Goal: Task Accomplishment & Management: Manage account settings

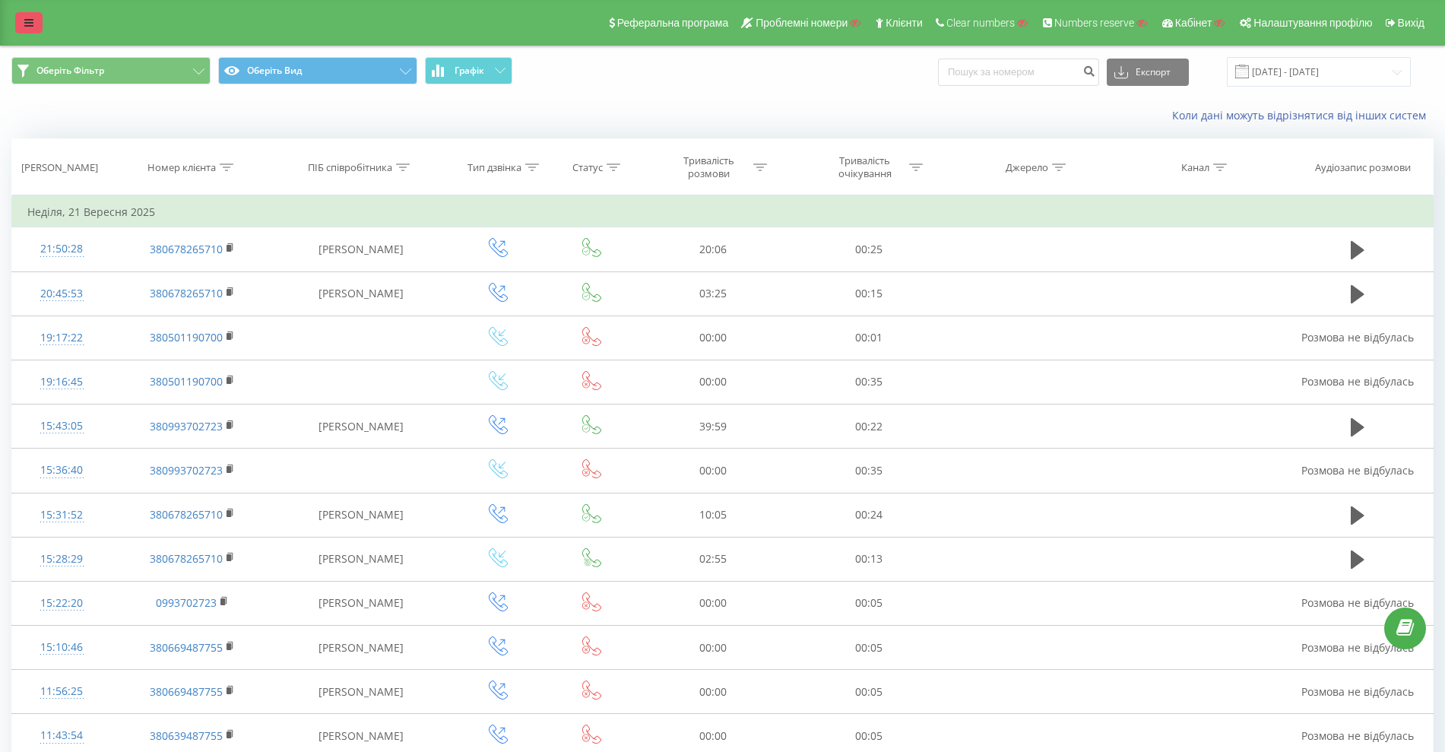
drag, startPoint x: 0, startPoint y: 0, endPoint x: 17, endPoint y: 17, distance: 24.2
click at [17, 17] on link at bounding box center [28, 22] width 27 height 21
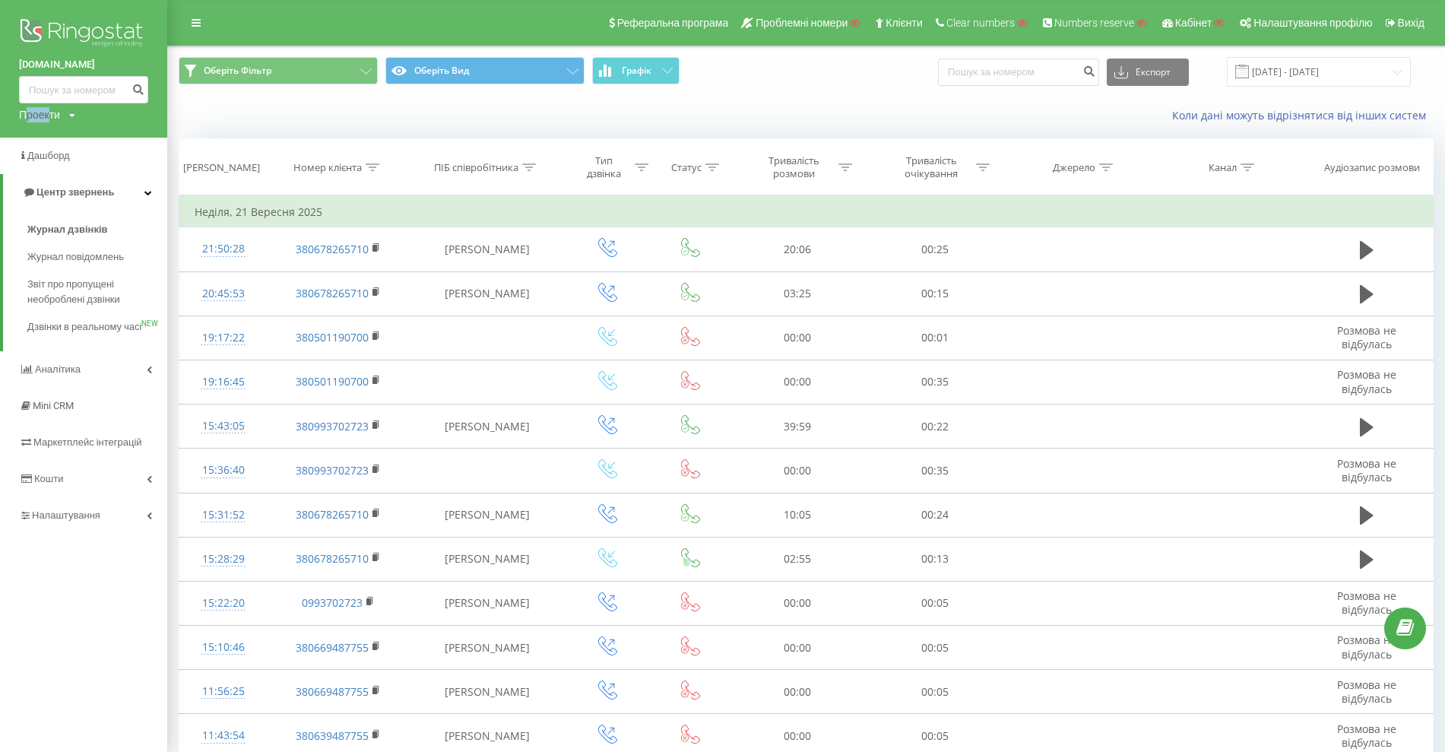
drag, startPoint x: 27, startPoint y: 112, endPoint x: 52, endPoint y: 116, distance: 25.4
click at [52, 116] on div "Проекти" at bounding box center [39, 114] width 41 height 15
click at [57, 112] on div "Проекти" at bounding box center [39, 114] width 41 height 15
click at [65, 141] on input "text" at bounding box center [62, 138] width 76 height 22
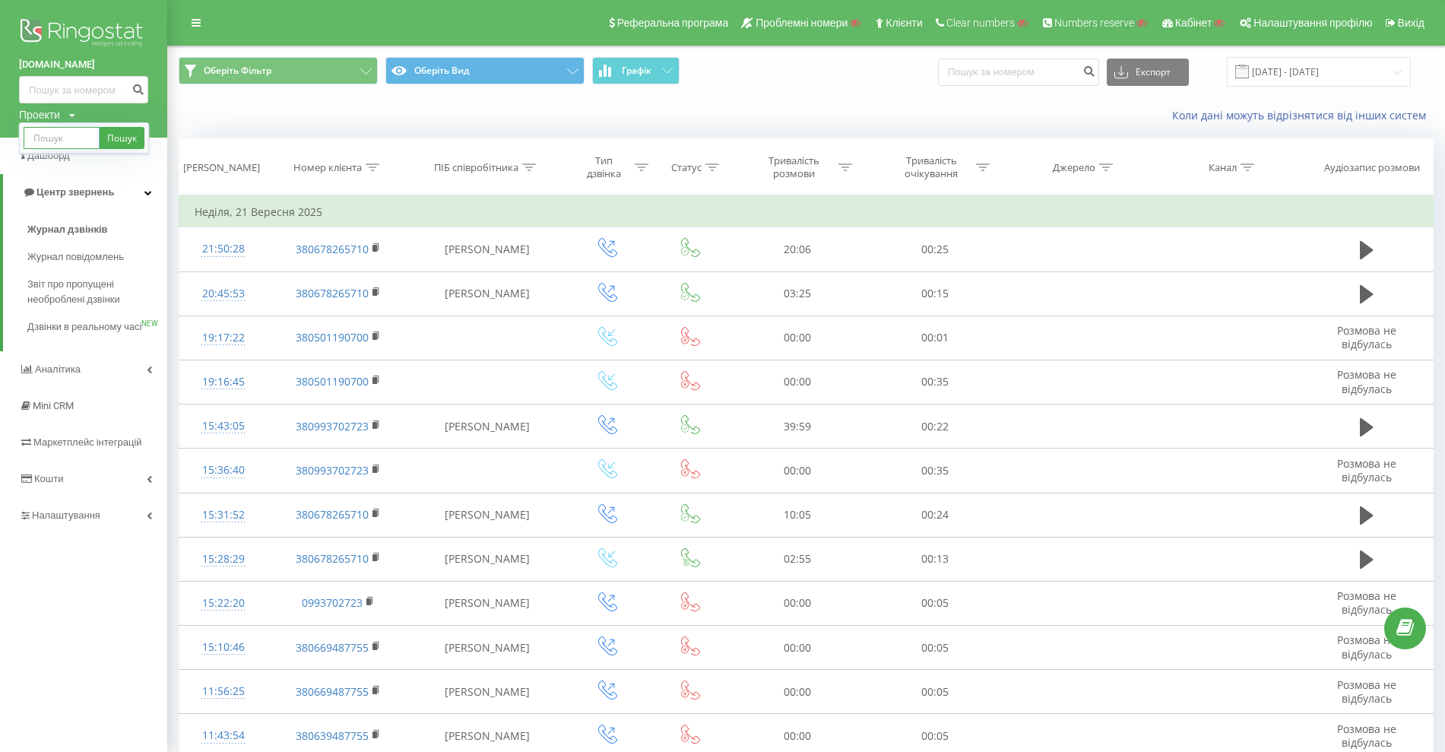
paste input "prostir.school"
type input "prostir.school"
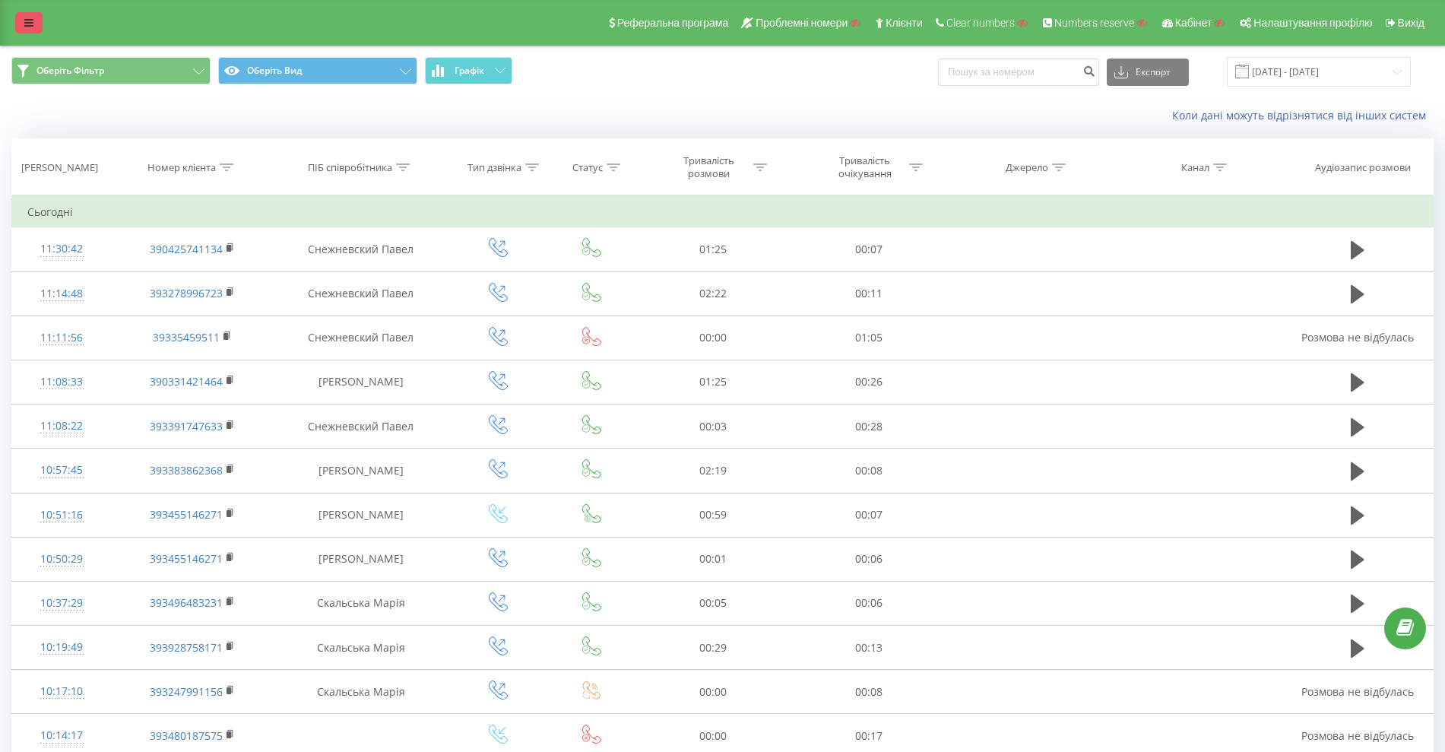
click at [35, 17] on link at bounding box center [28, 22] width 27 height 21
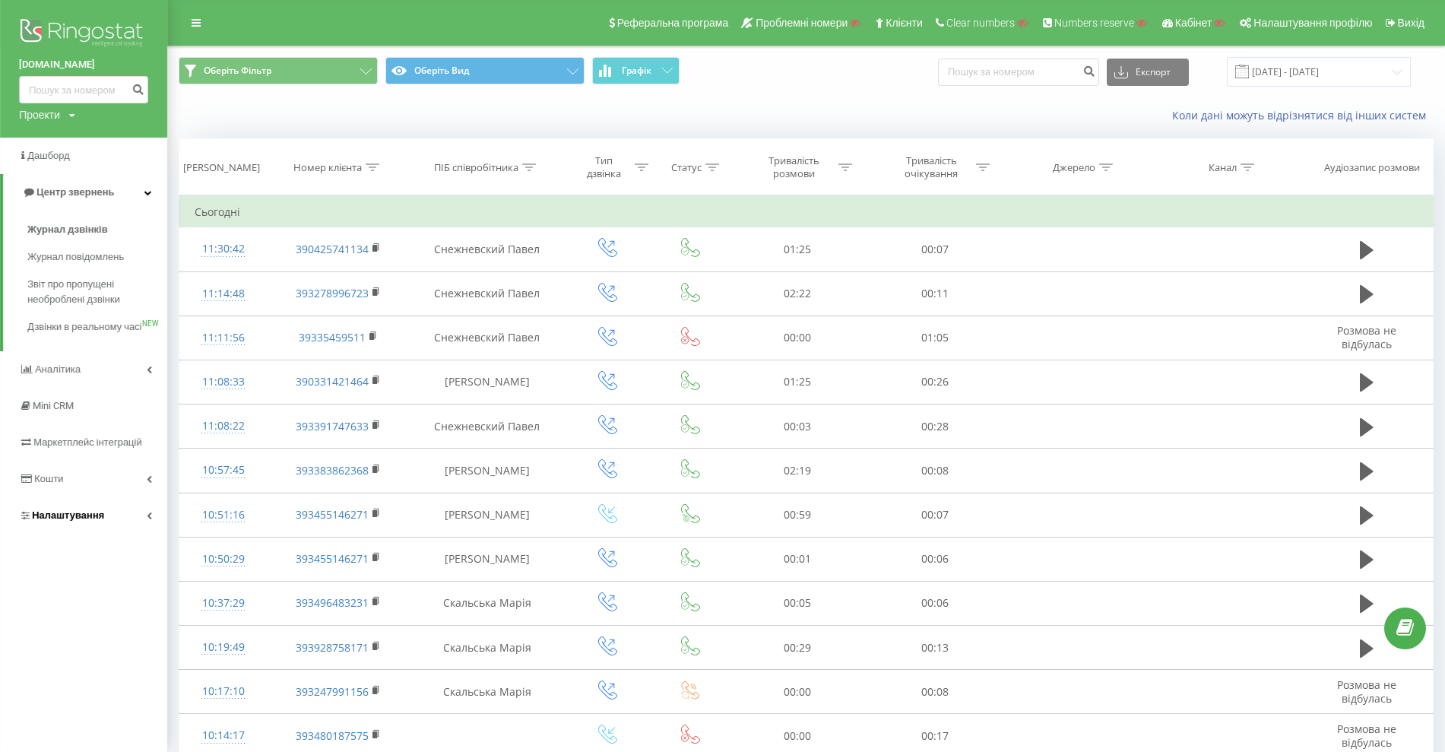
click at [81, 514] on link "Налаштування" at bounding box center [83, 515] width 167 height 36
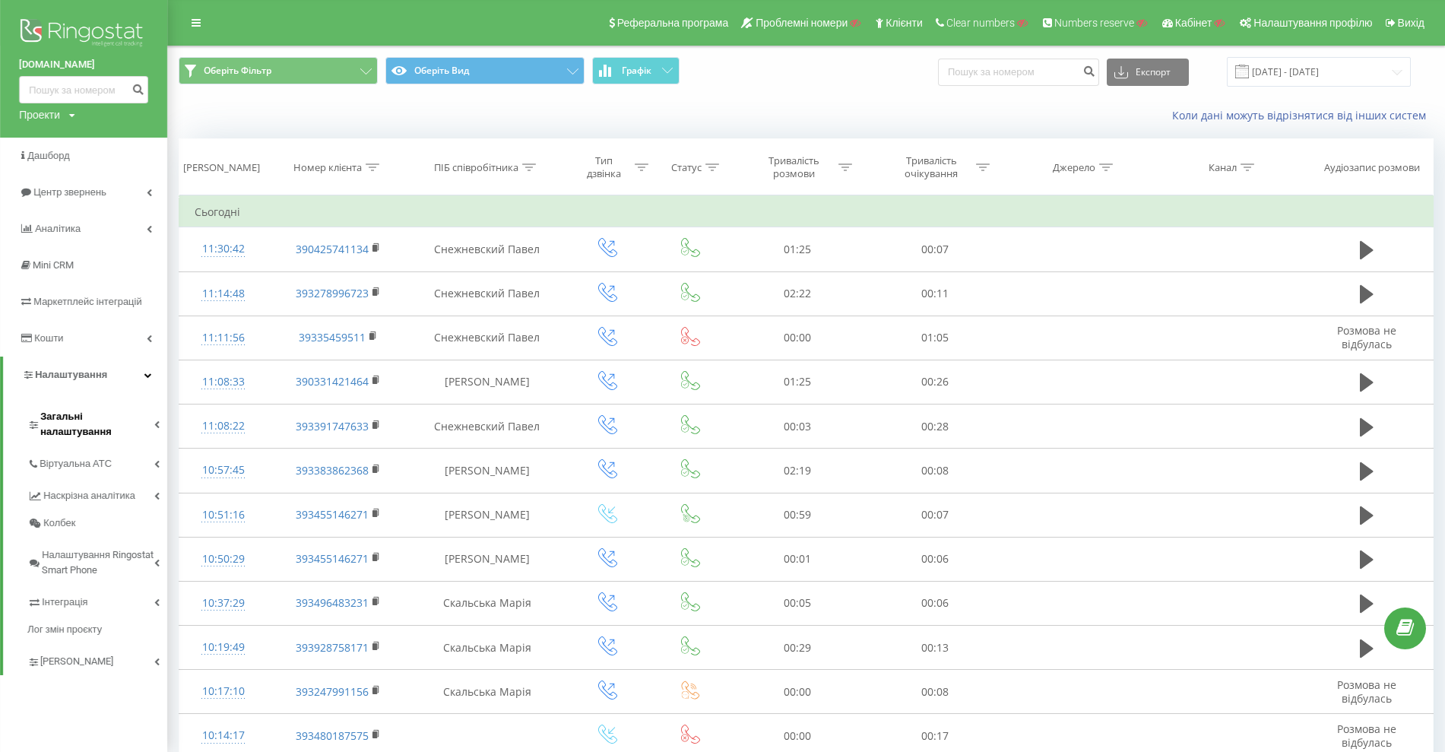
click at [97, 402] on link "Загальні налаштування" at bounding box center [97, 421] width 140 height 47
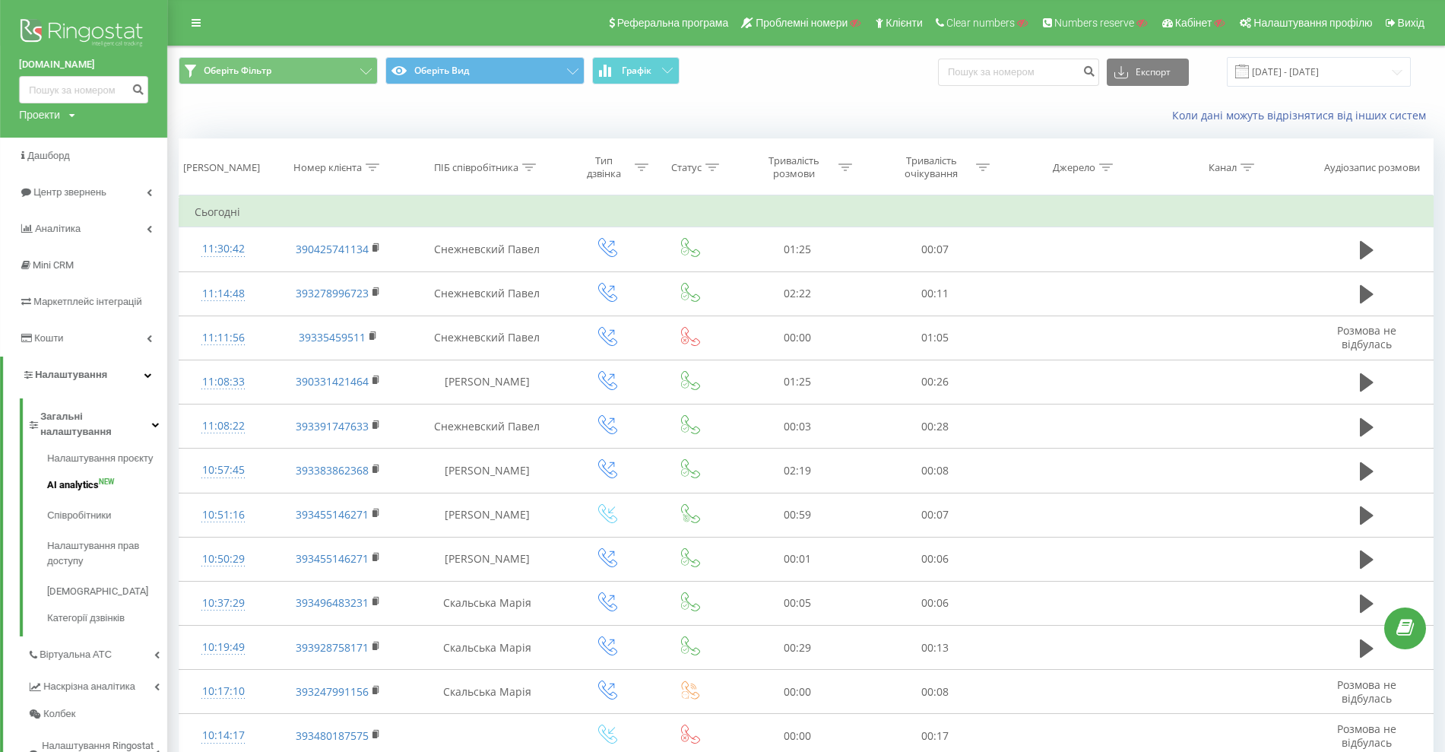
click at [94, 477] on span "AI analytics" at bounding box center [73, 484] width 52 height 15
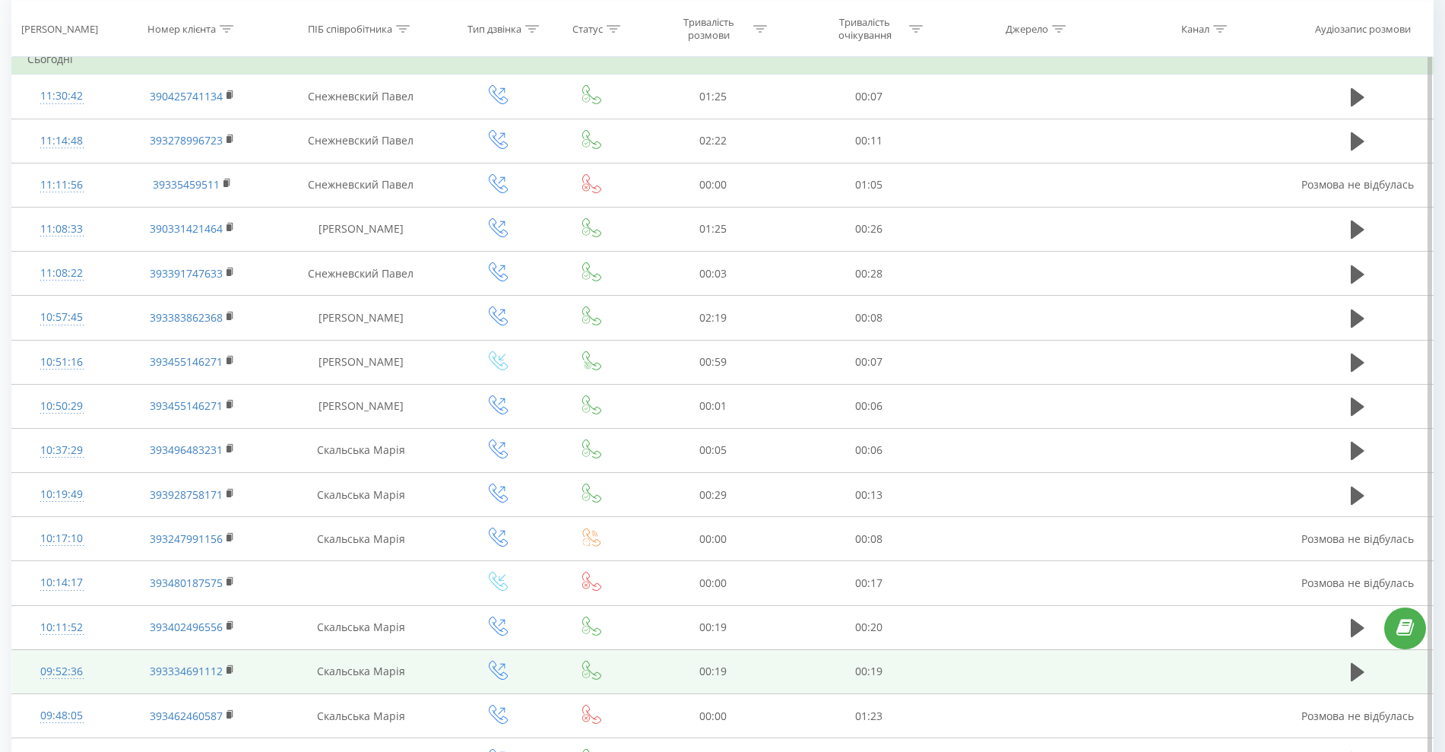
scroll to position [152, 0]
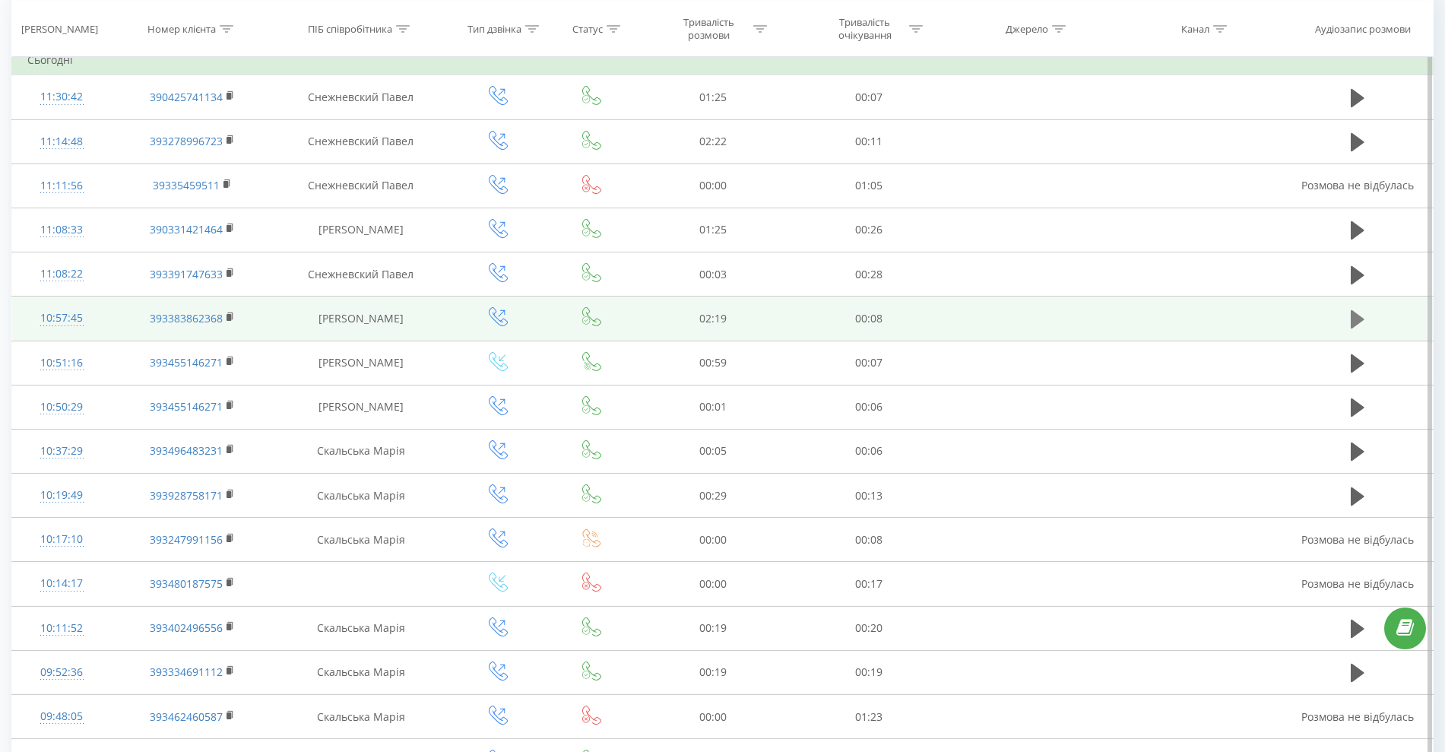
click at [1353, 322] on icon at bounding box center [1357, 319] width 14 height 18
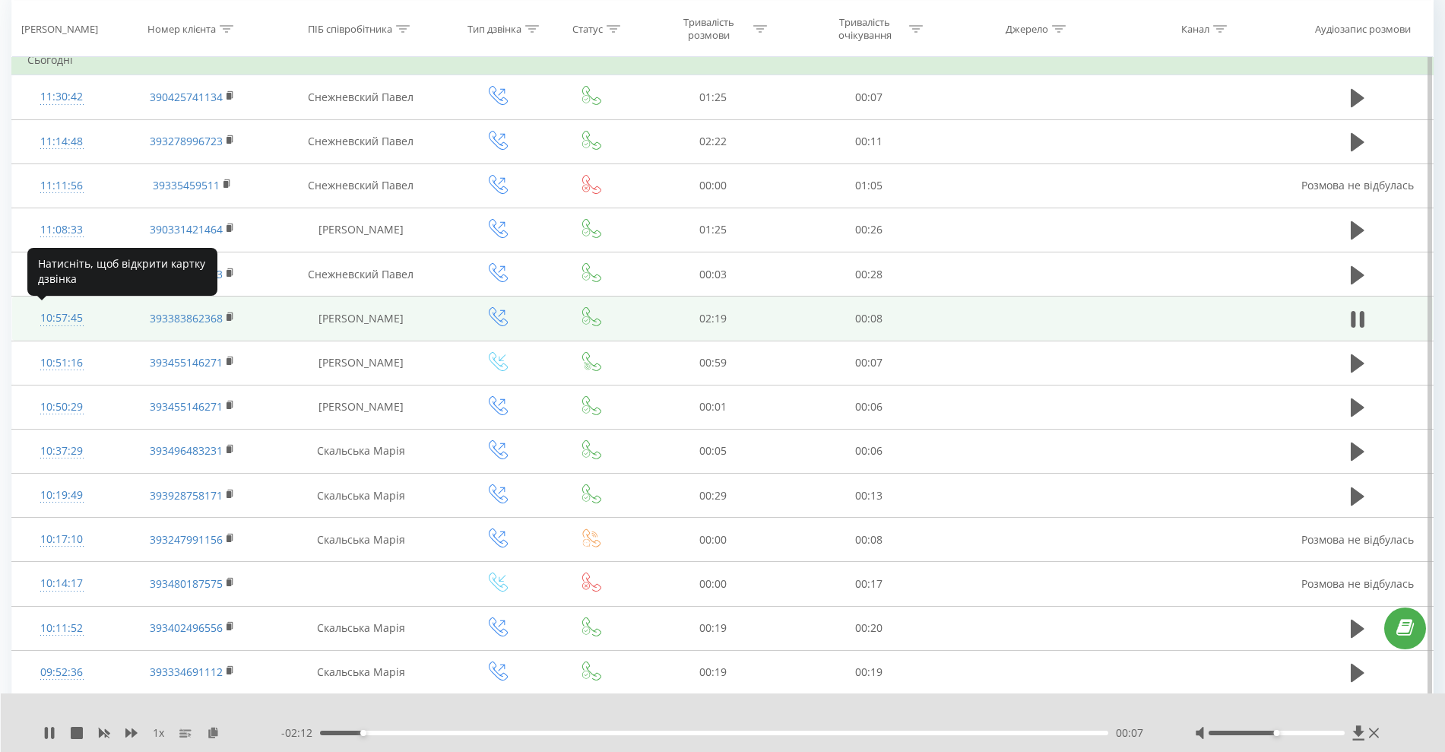
click at [65, 303] on div "10:57:45" at bounding box center [61, 318] width 69 height 30
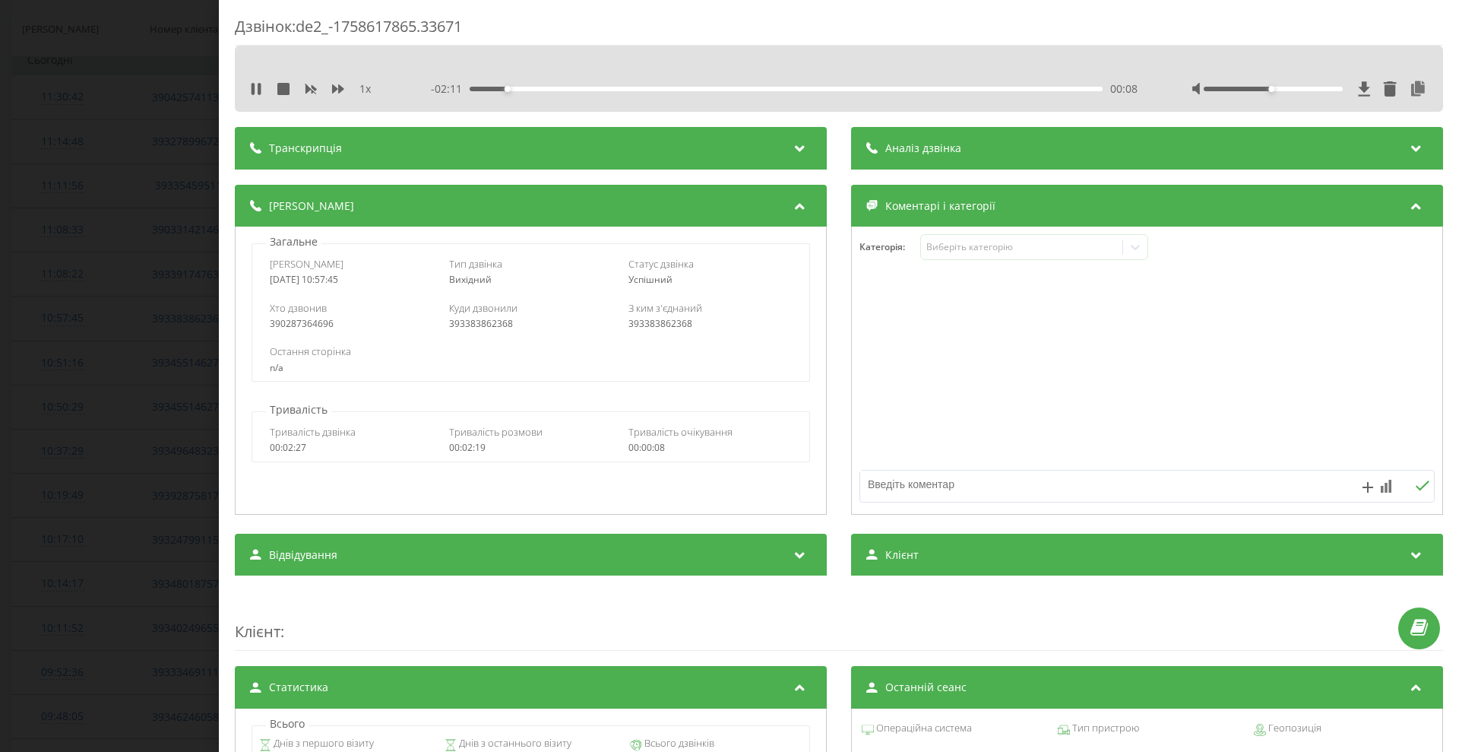
click at [333, 143] on span "Транскрипція" at bounding box center [305, 148] width 73 height 15
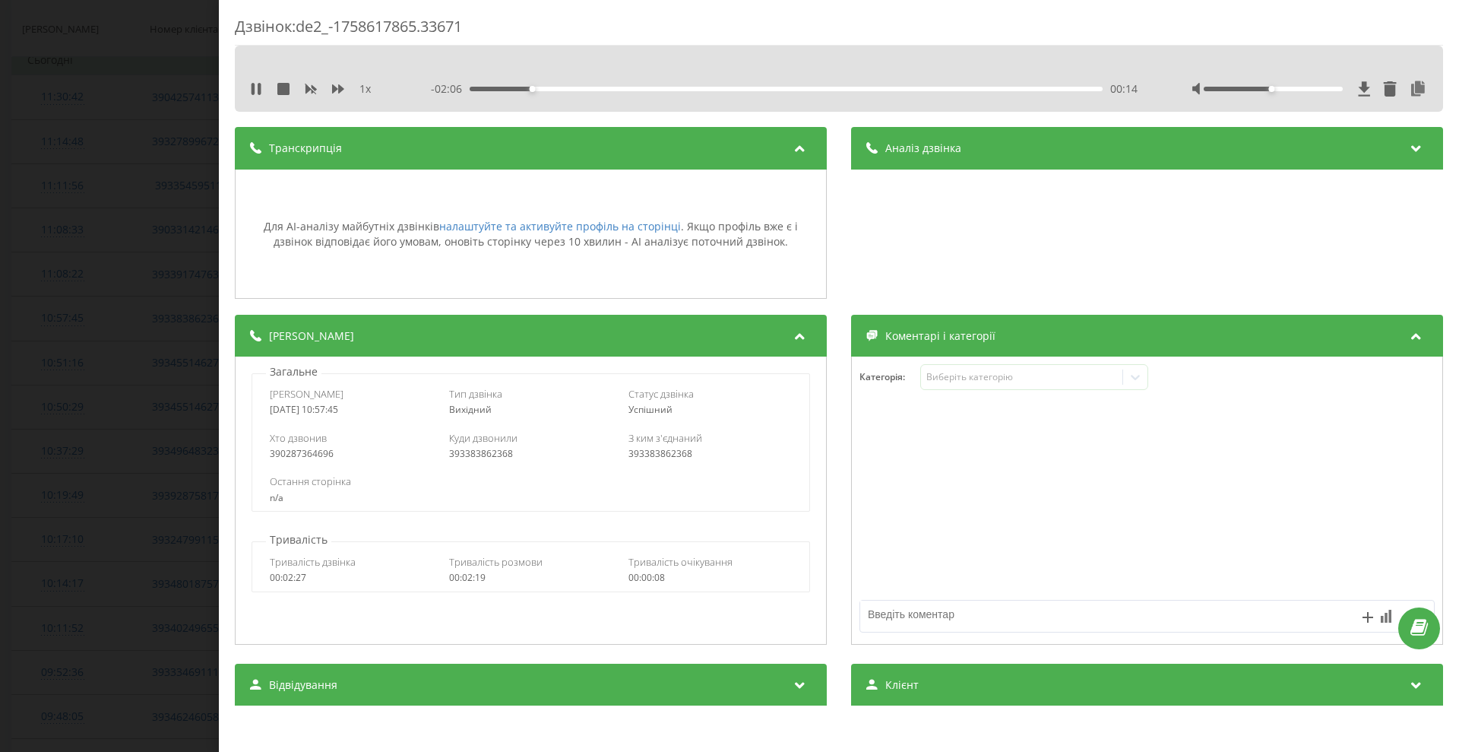
click at [26, 362] on div "Дзвінок : de2_-1758617865.33671 1 x - 02:06 00:14 00:14 Транскрипція Для AI-ана…" at bounding box center [729, 376] width 1459 height 752
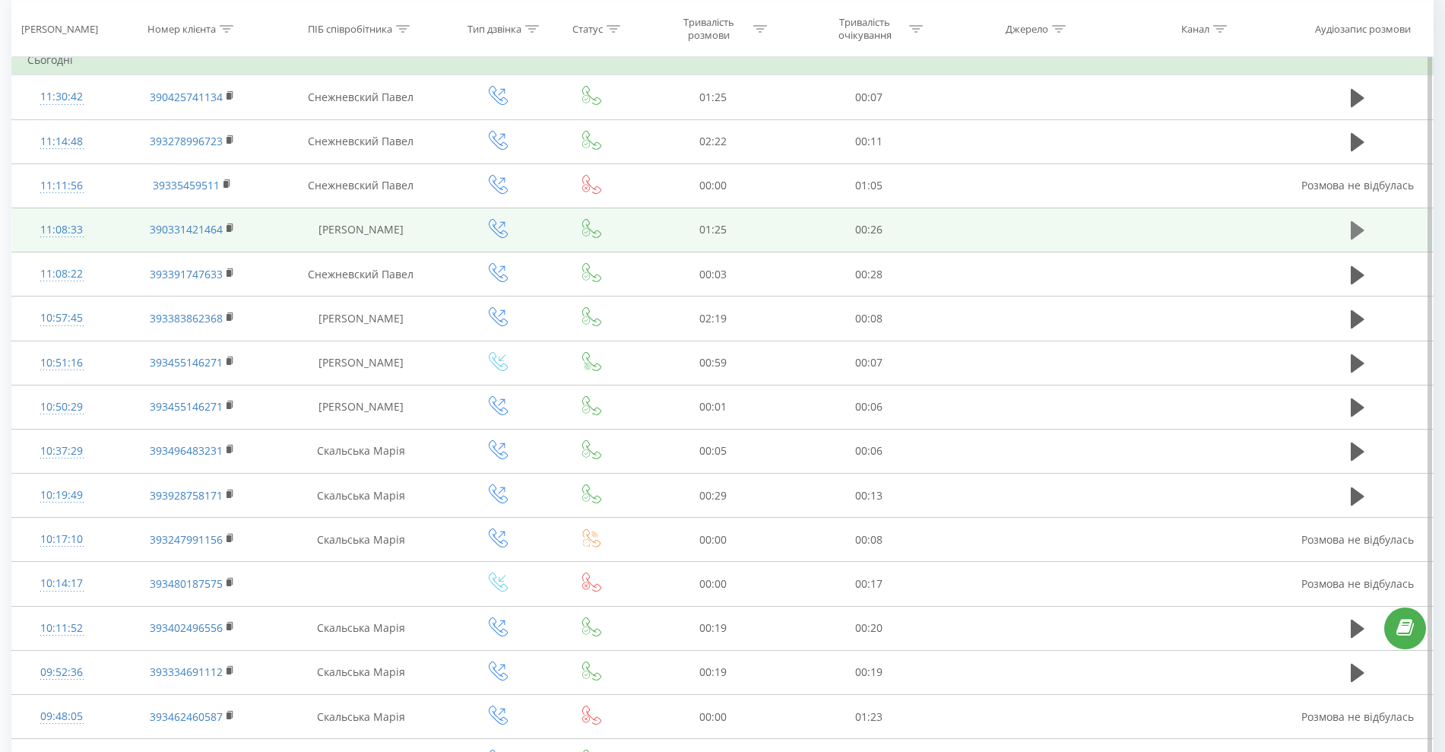
click at [1356, 226] on icon at bounding box center [1357, 230] width 14 height 18
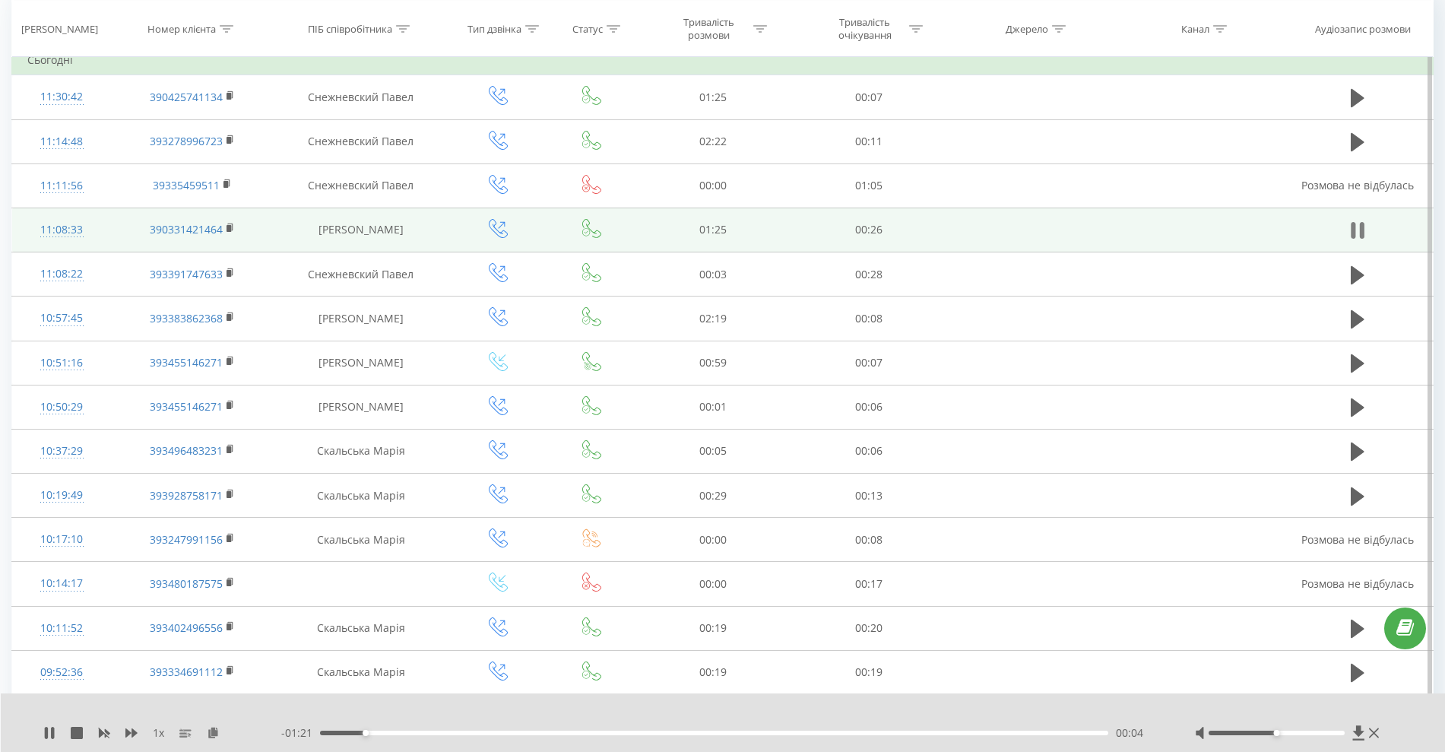
click at [1353, 229] on icon at bounding box center [1353, 230] width 5 height 17
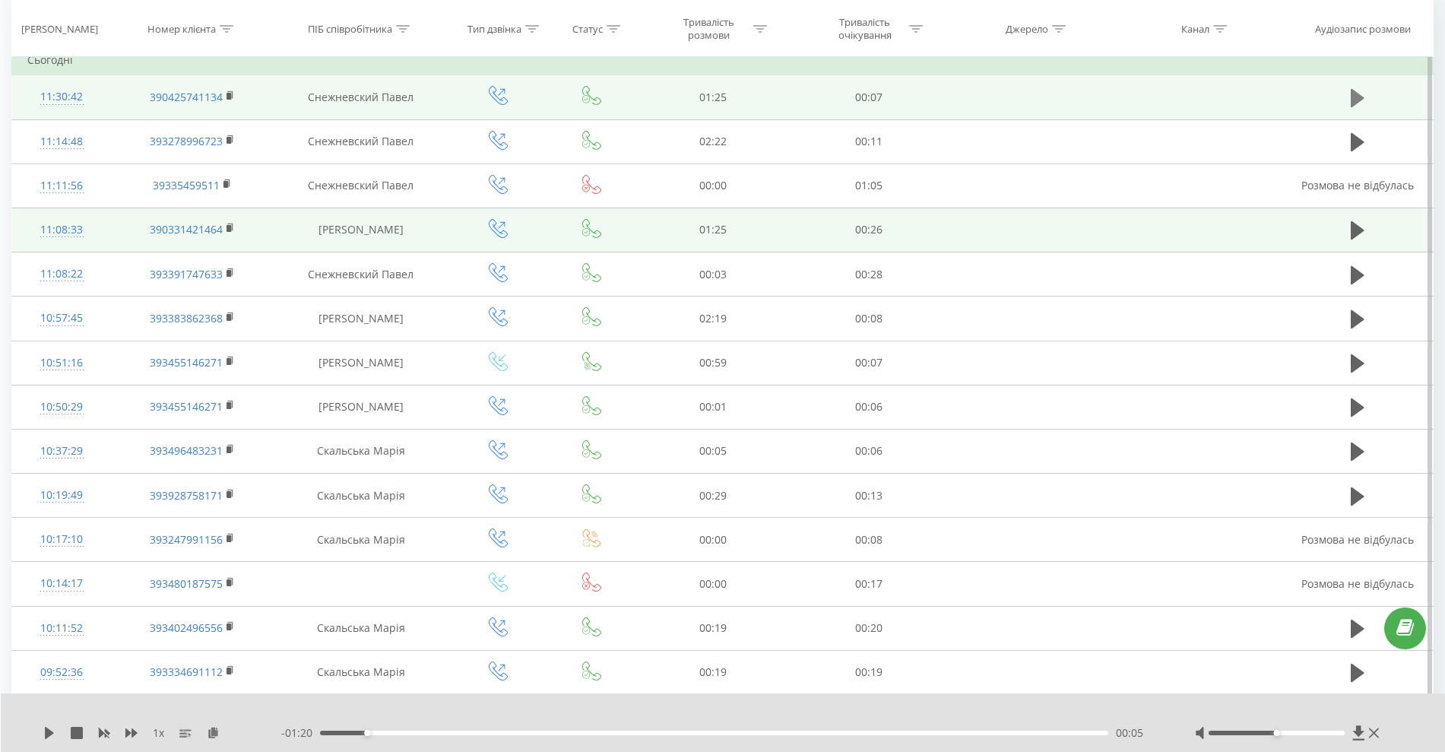
click at [1355, 98] on icon at bounding box center [1357, 98] width 14 height 18
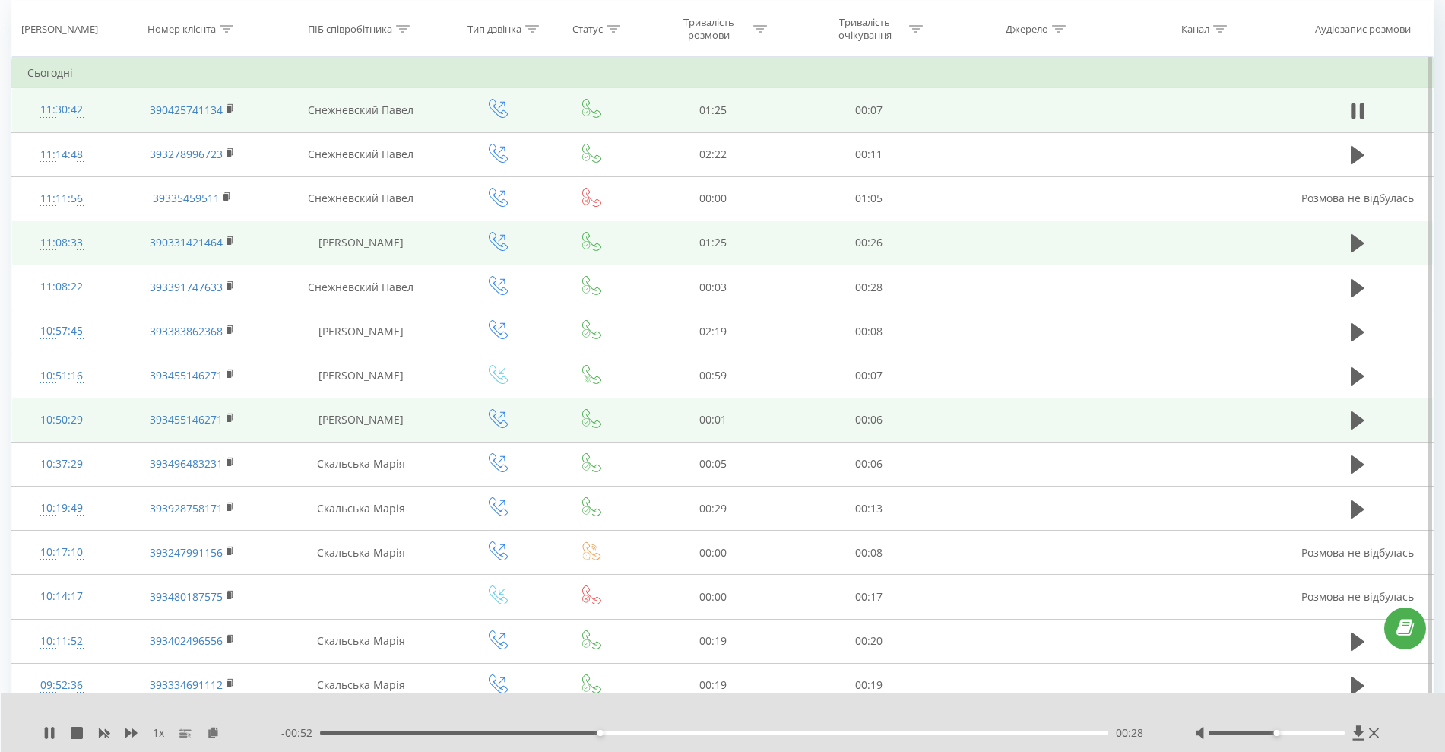
scroll to position [697, 0]
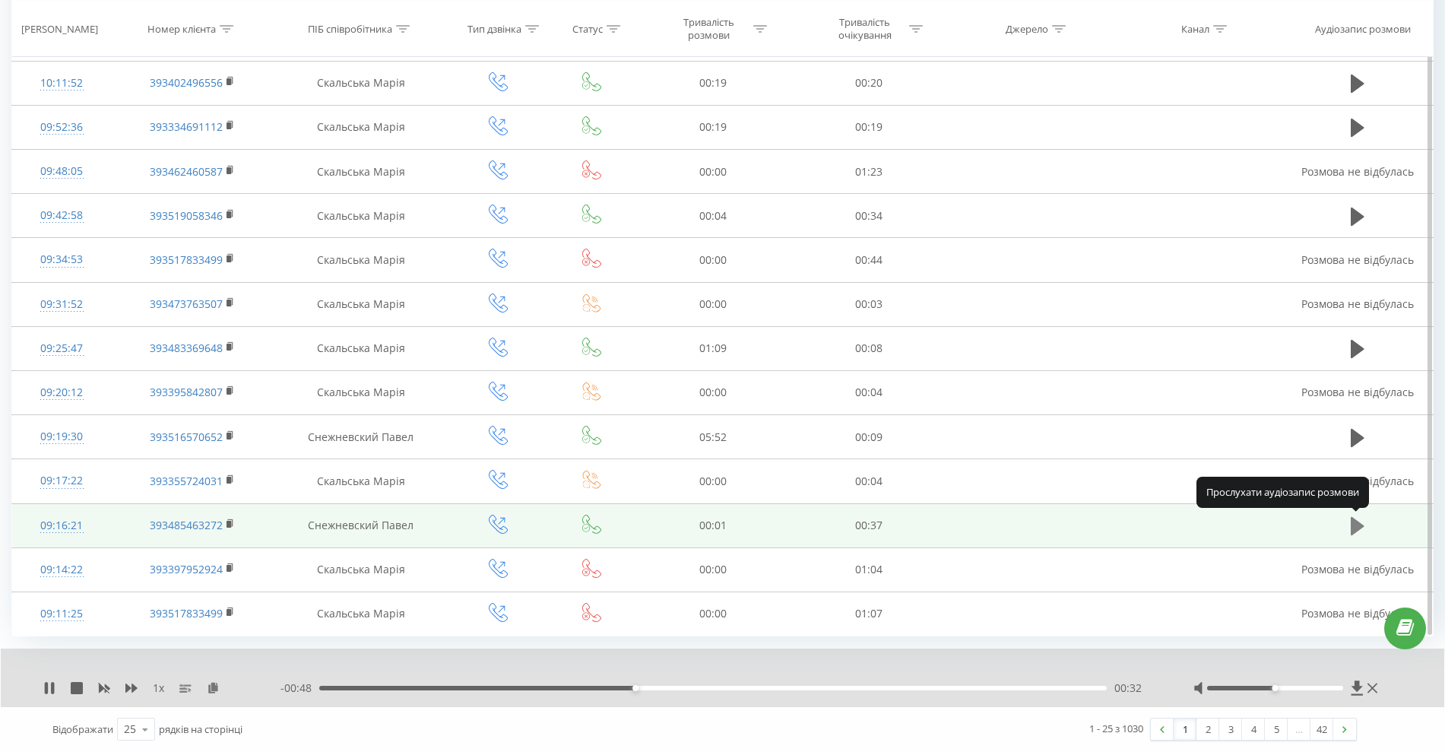
click at [1359, 527] on icon at bounding box center [1357, 526] width 14 height 18
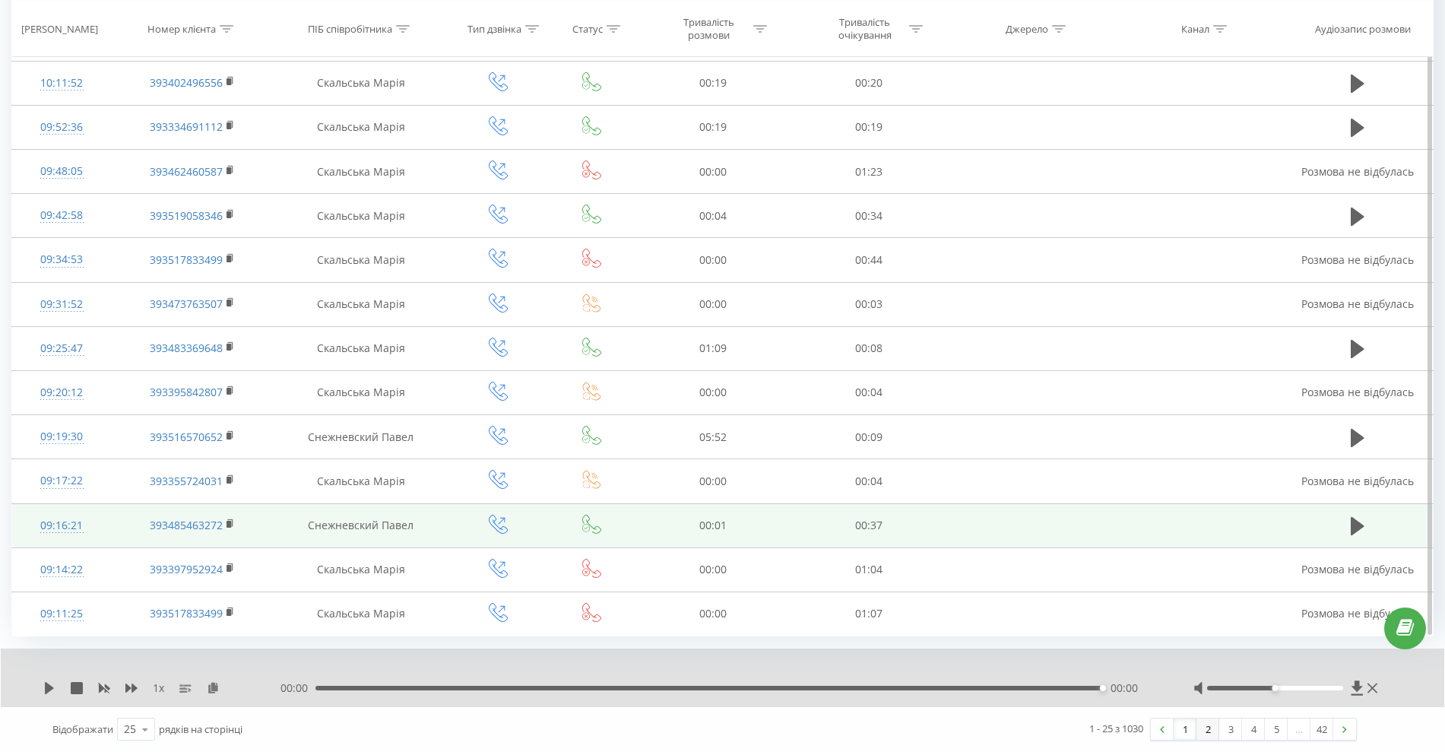
click at [1204, 728] on link "2" at bounding box center [1207, 728] width 23 height 21
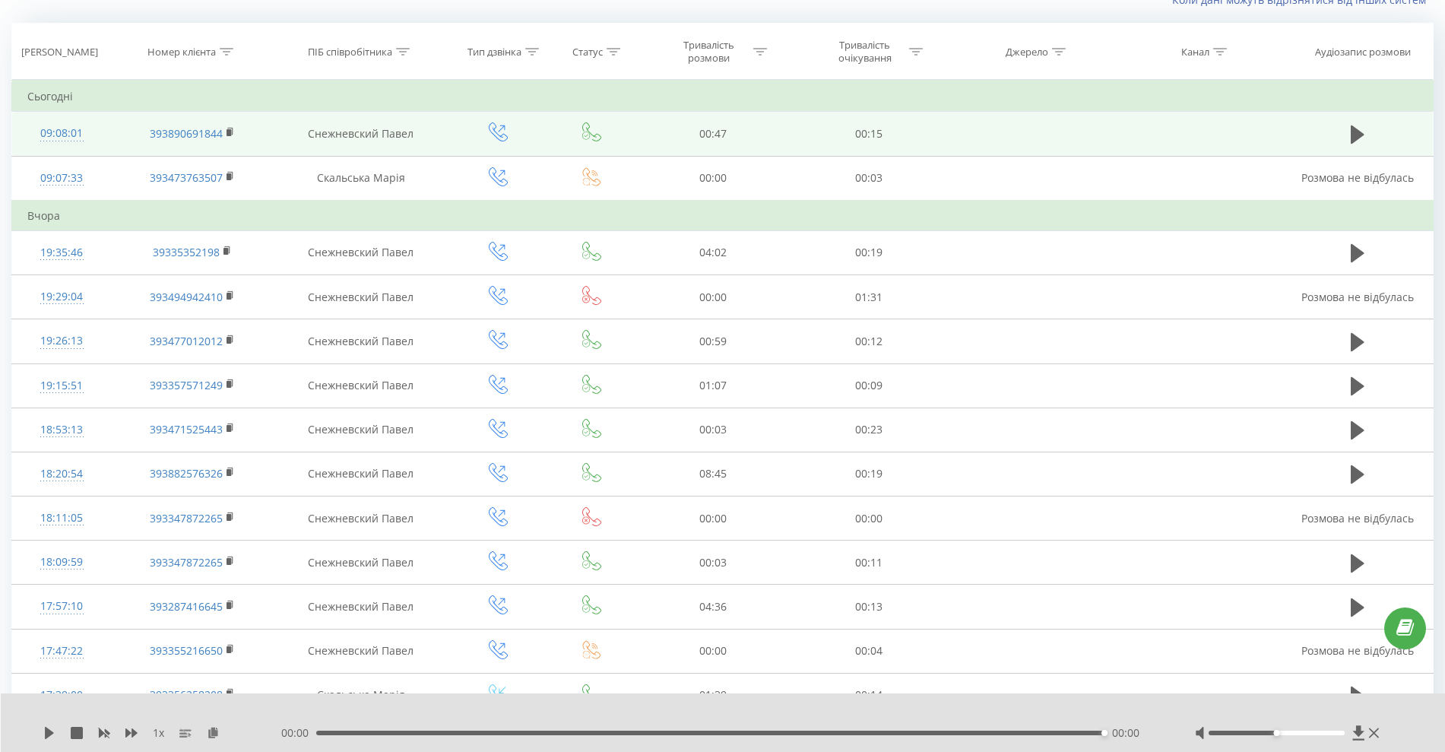
scroll to position [100, 0]
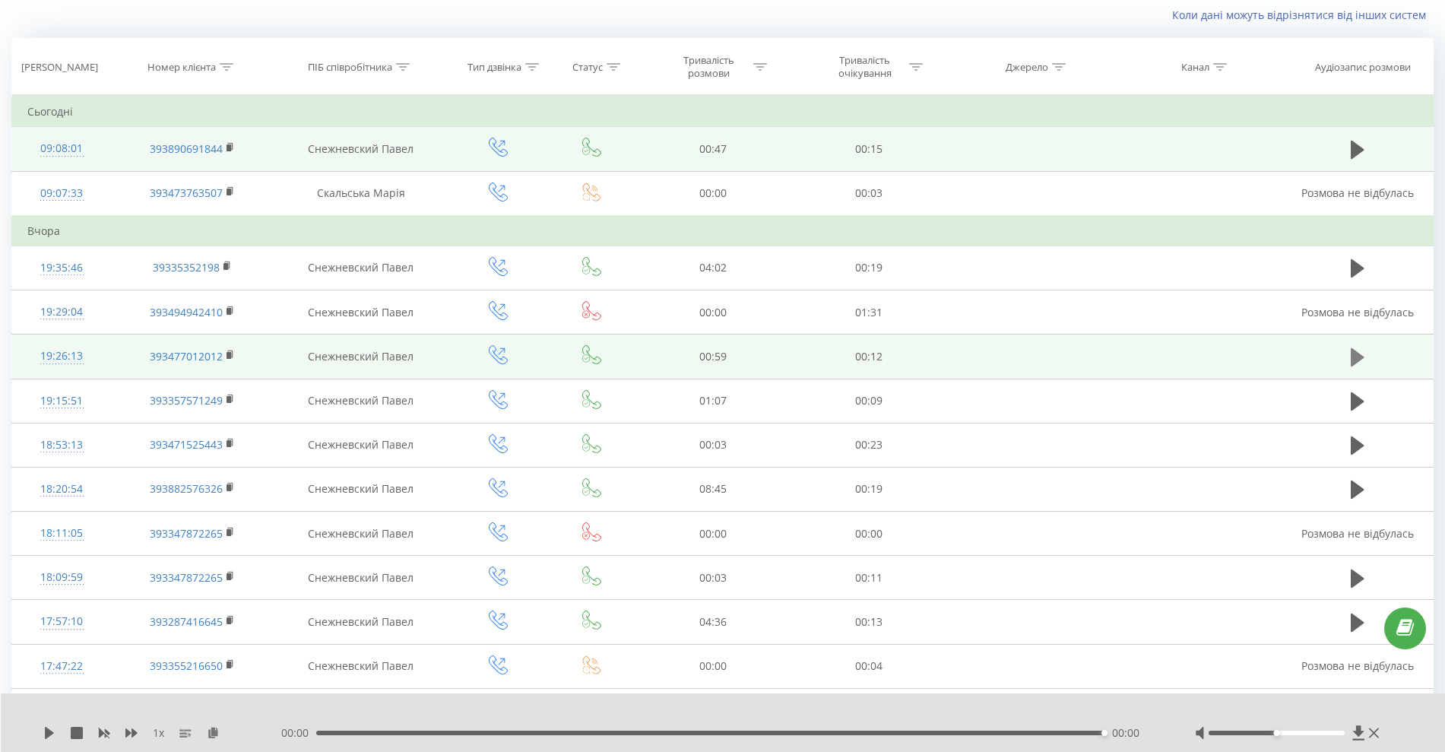
click at [1359, 366] on icon at bounding box center [1357, 357] width 14 height 21
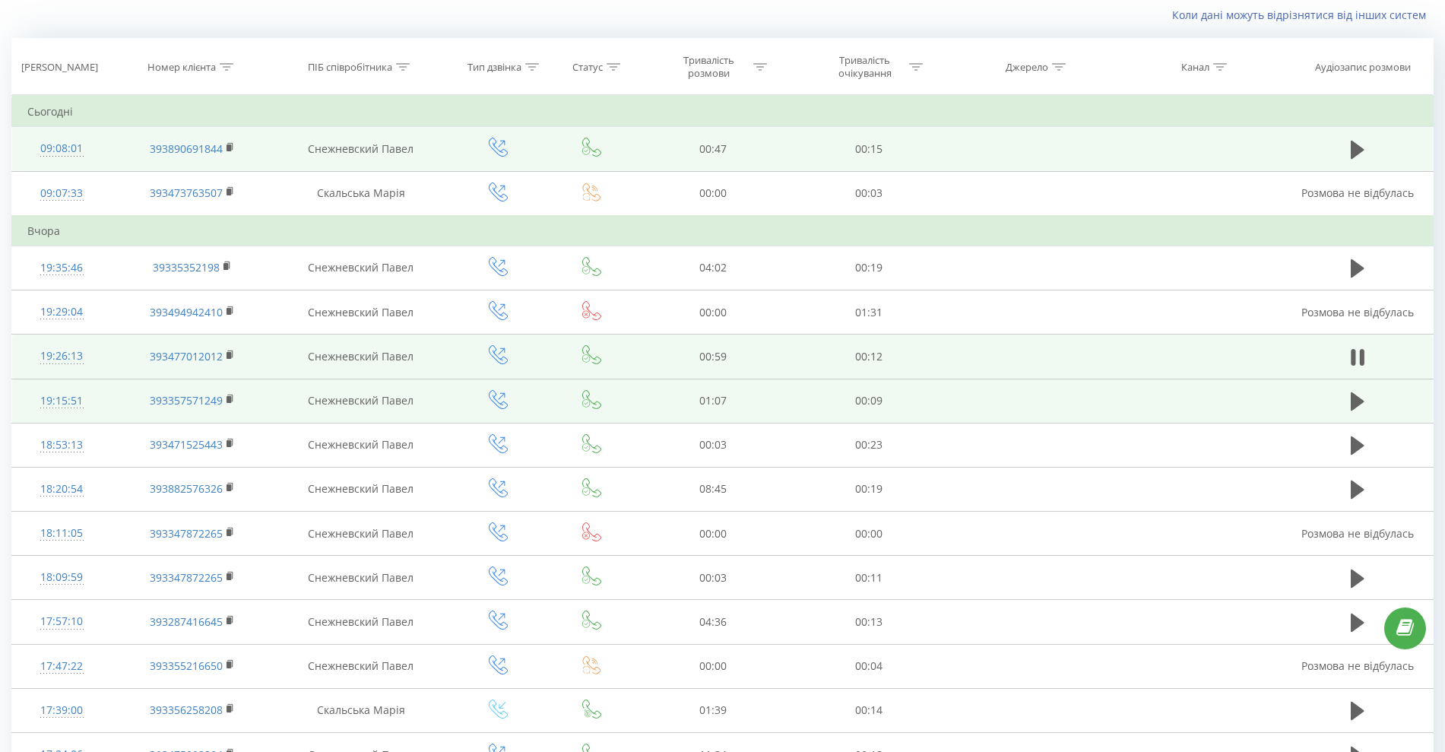
scroll to position [727, 0]
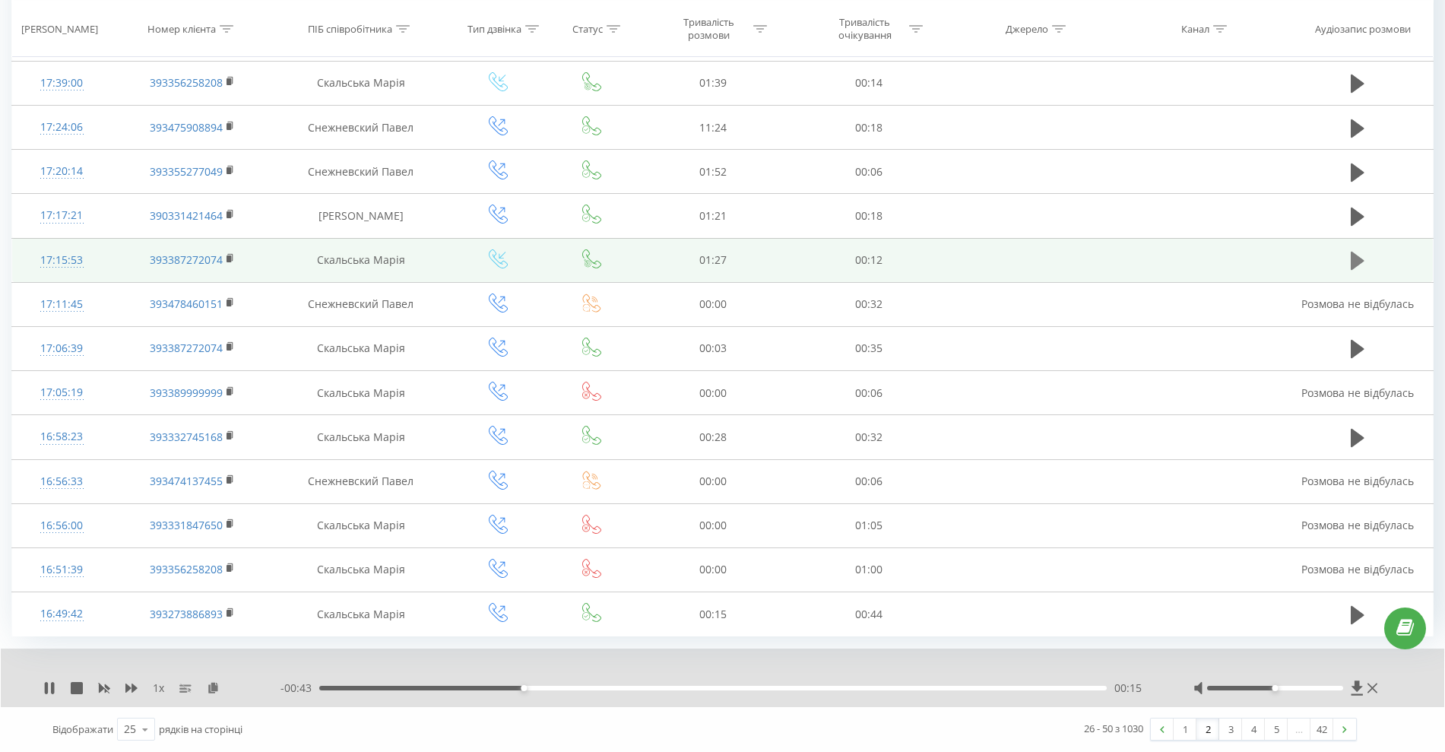
click at [1347, 261] on button at bounding box center [1357, 260] width 23 height 23
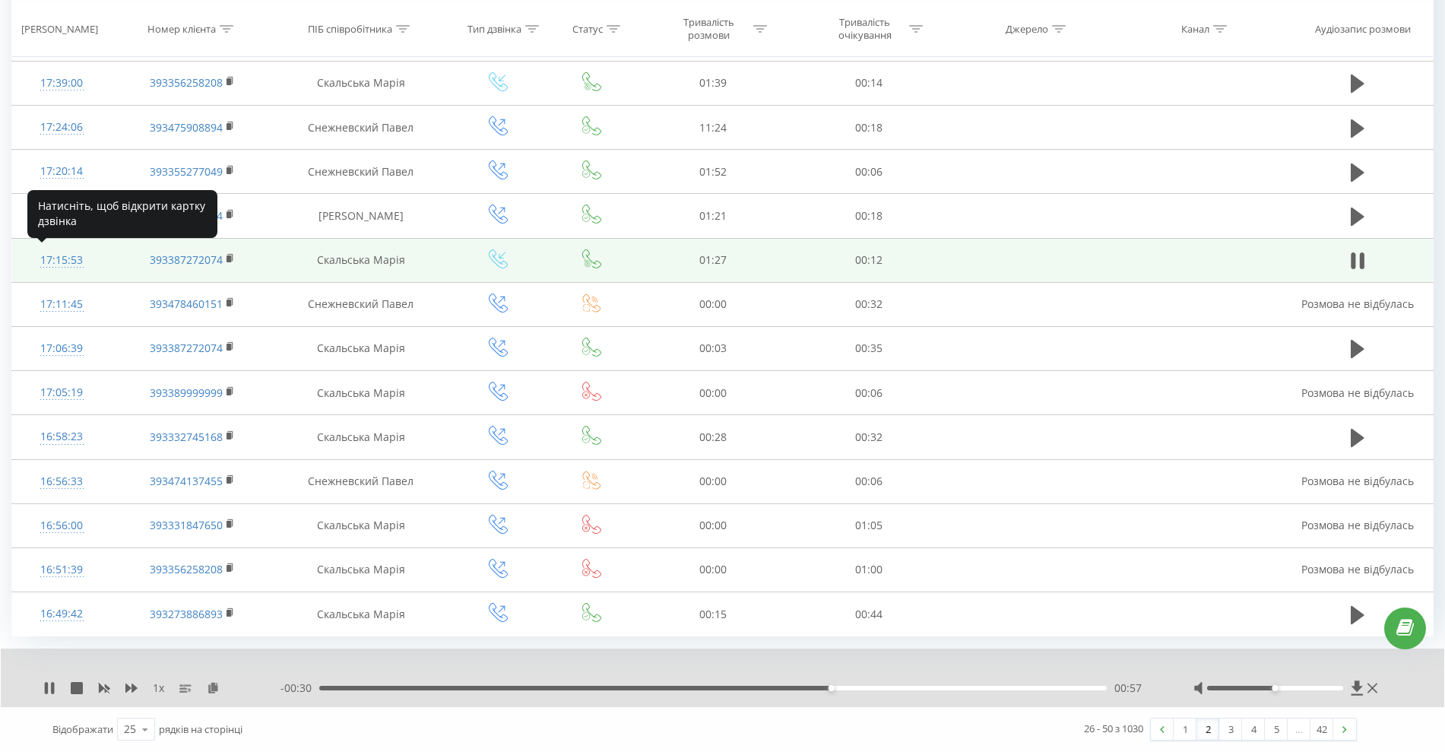
click at [63, 262] on div "17:15:53" at bounding box center [61, 260] width 69 height 30
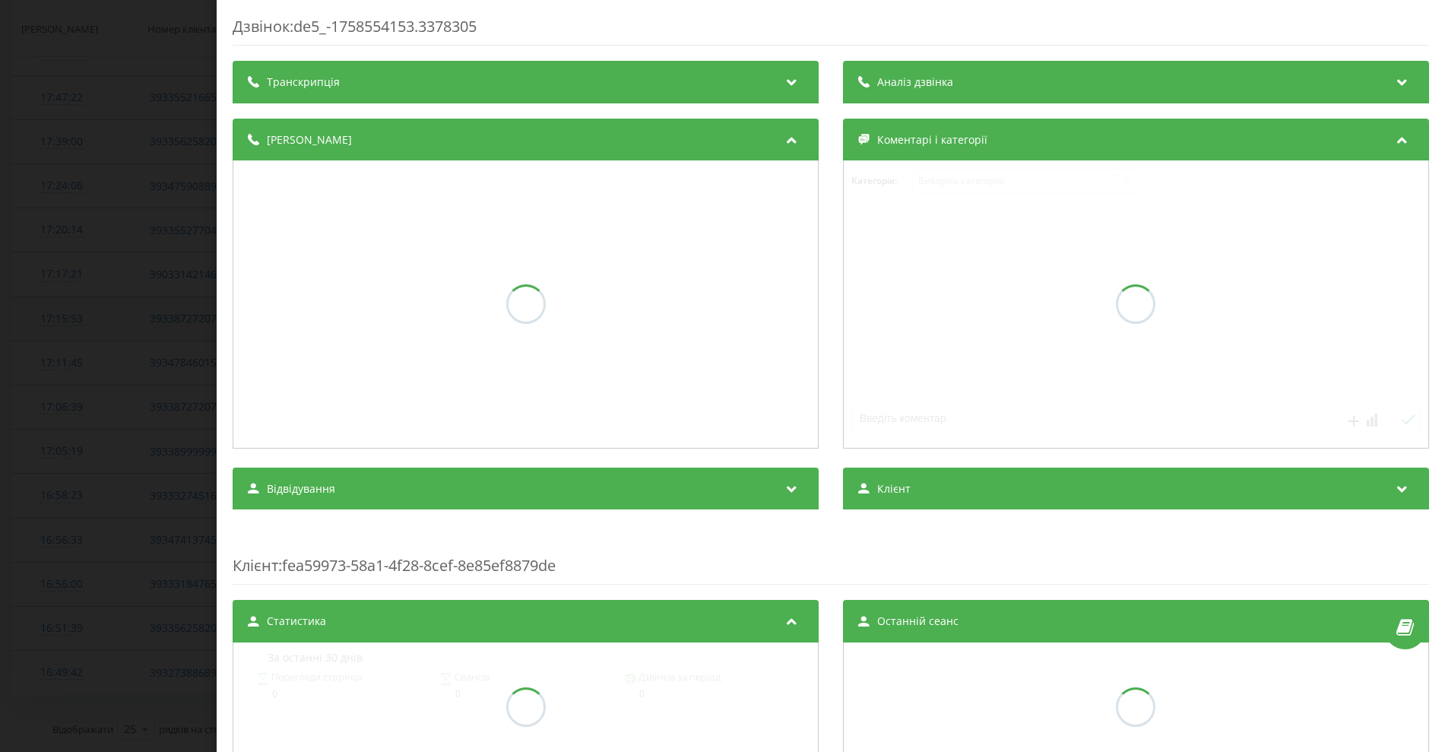
scroll to position [669, 0]
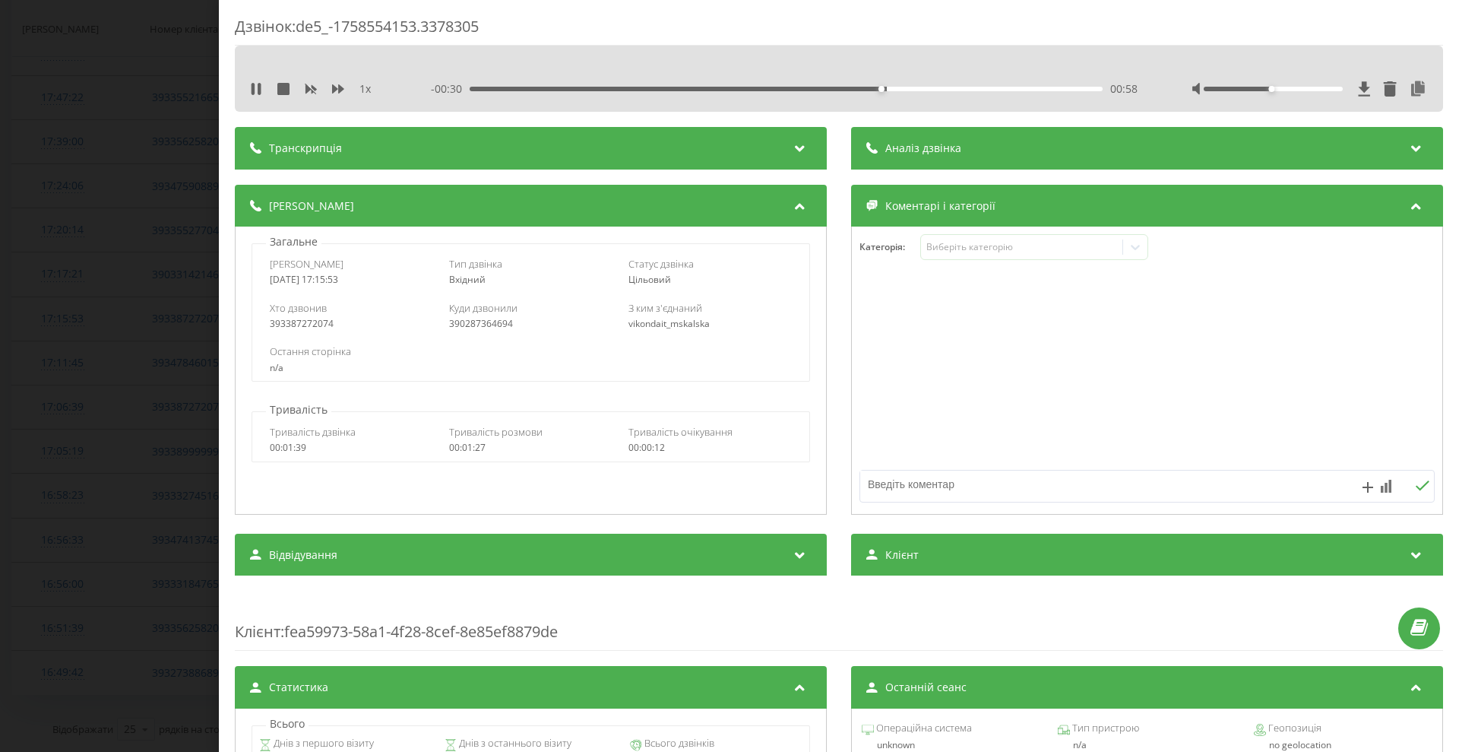
click at [399, 163] on div "Транскрипція" at bounding box center [531, 148] width 592 height 43
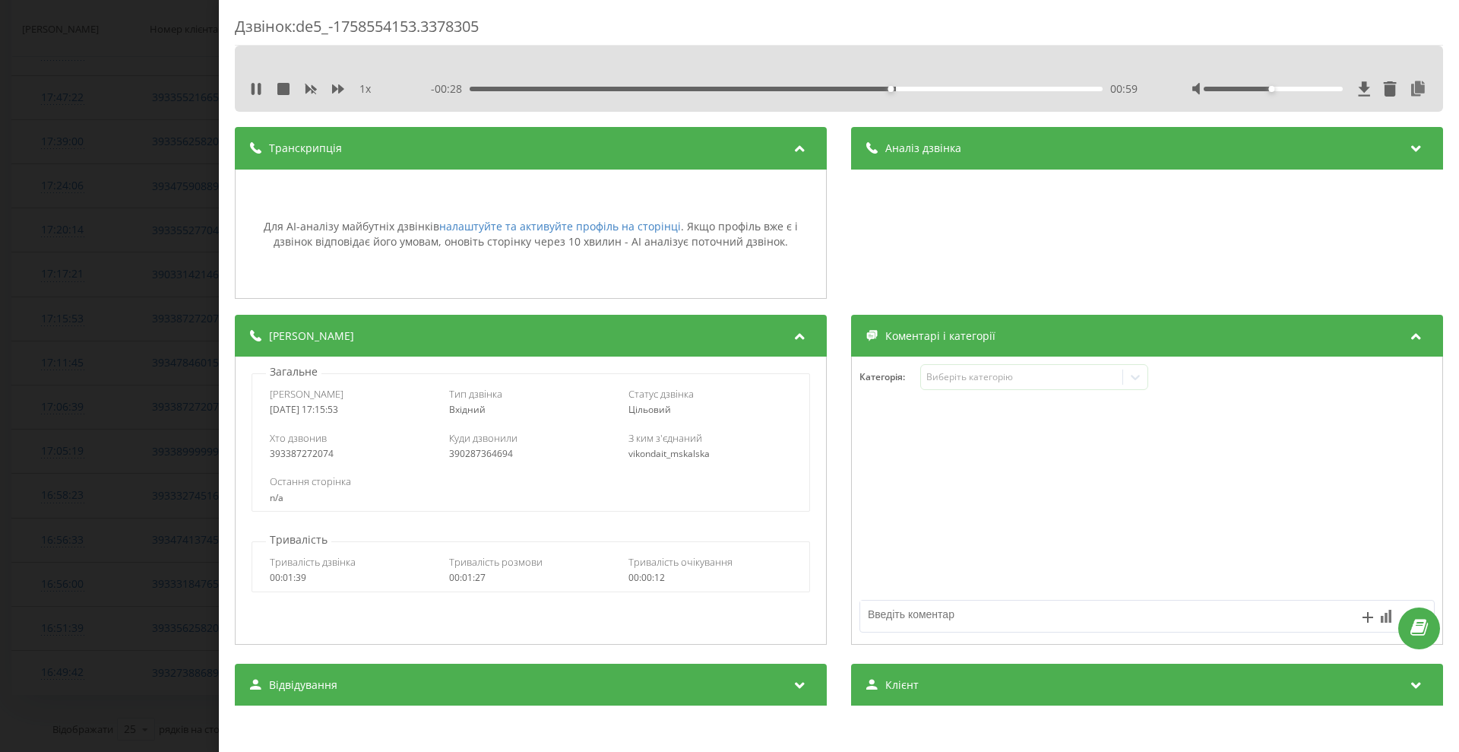
click at [72, 258] on div "Дзвінок : de5_-1758554153.3378305 1 x - 00:28 00:59 00:59 Транскрипція Для AI-а…" at bounding box center [729, 376] width 1459 height 752
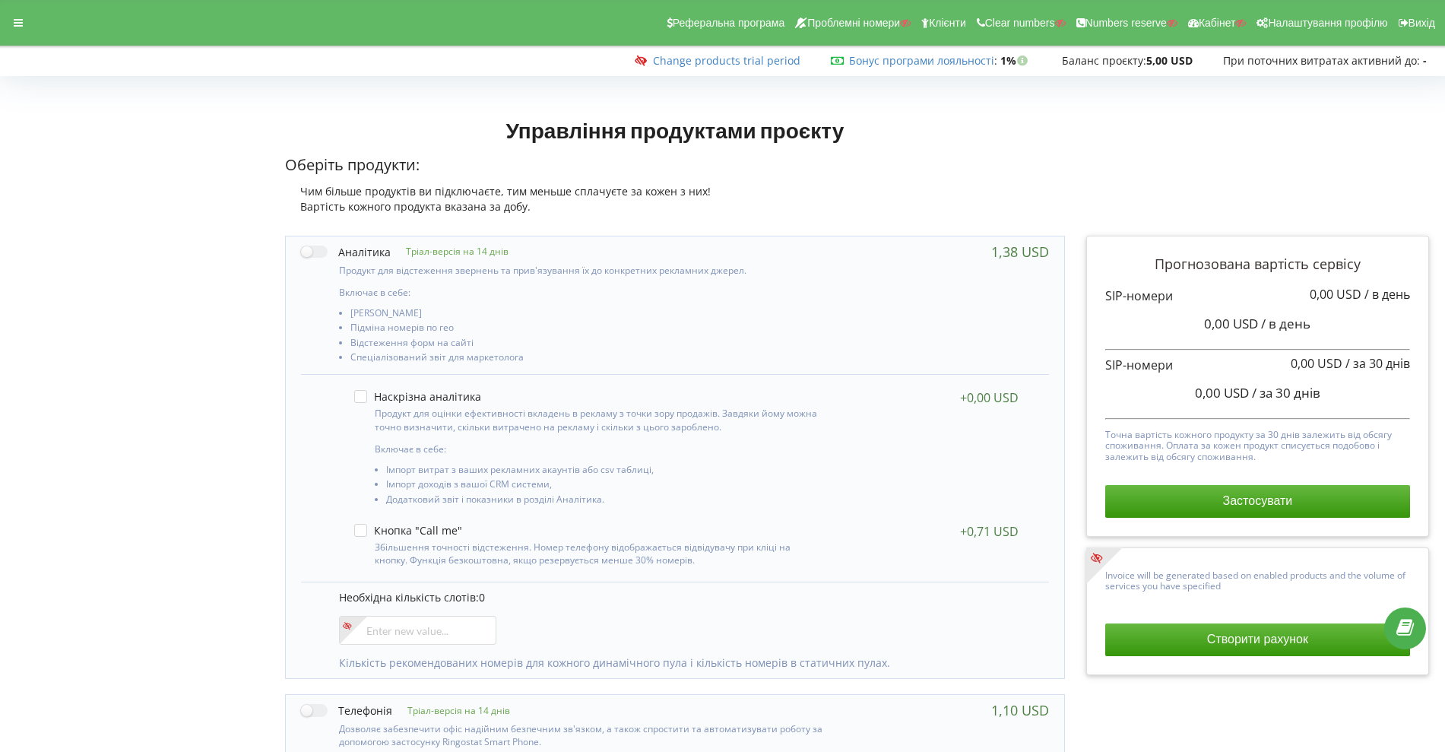
scroll to position [114, 0]
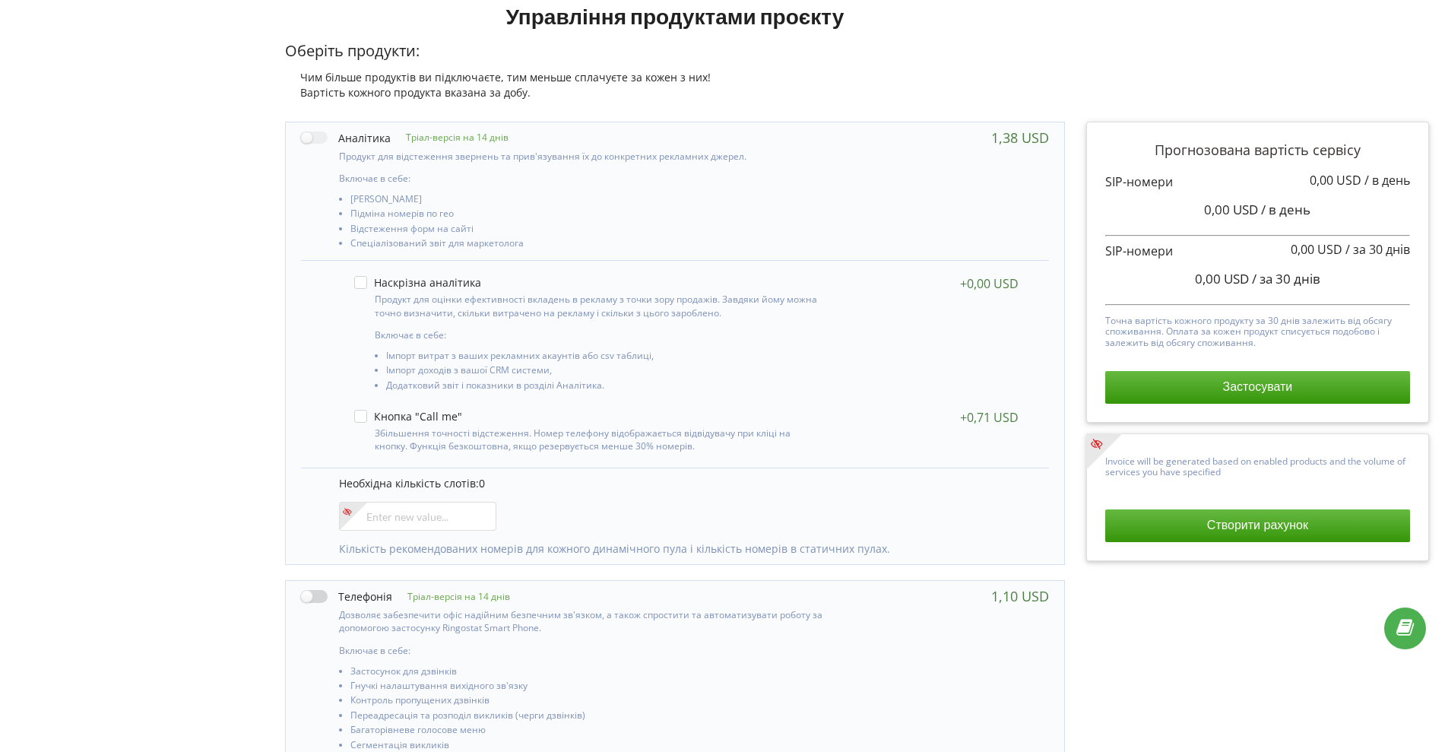
click at [324, 590] on label at bounding box center [346, 596] width 91 height 16
checkbox input "true"
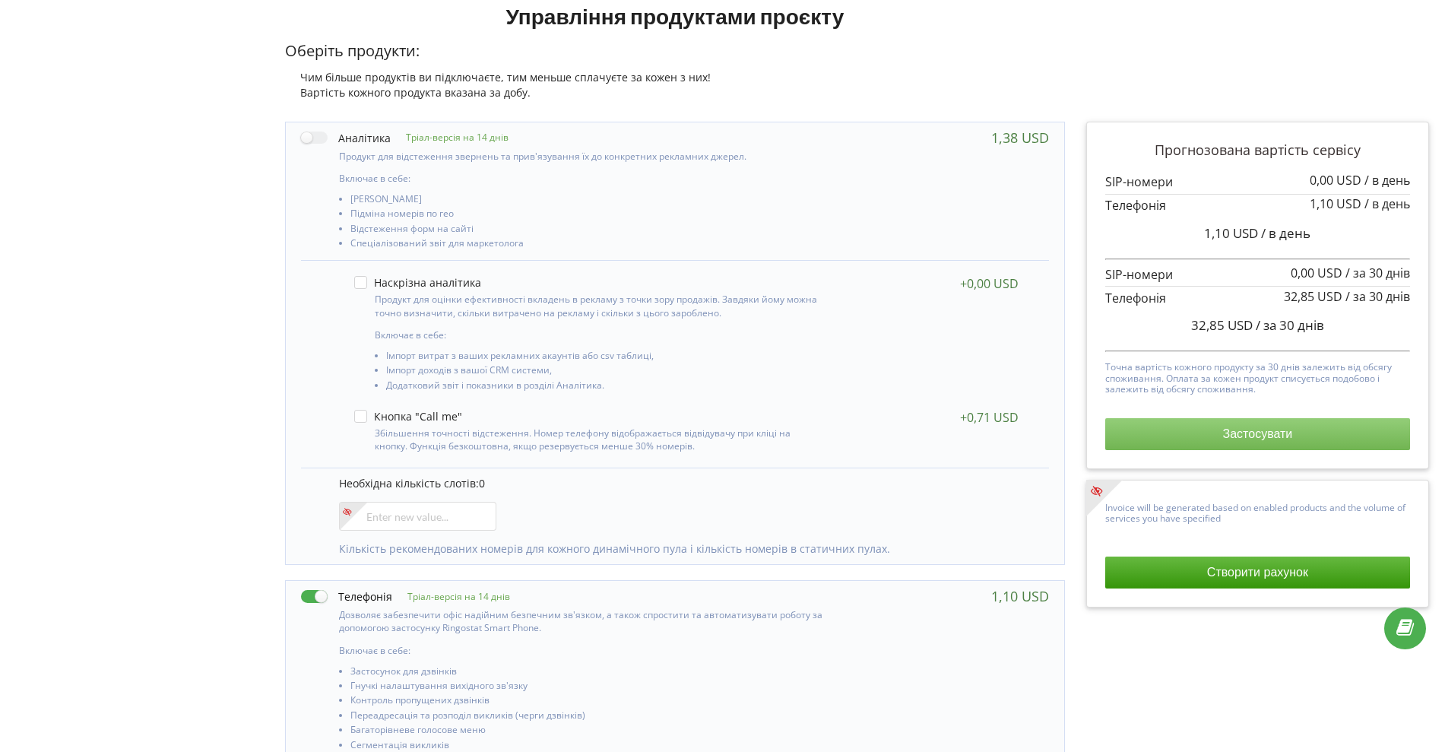
click at [1252, 432] on button "Застосувати" at bounding box center [1257, 434] width 305 height 32
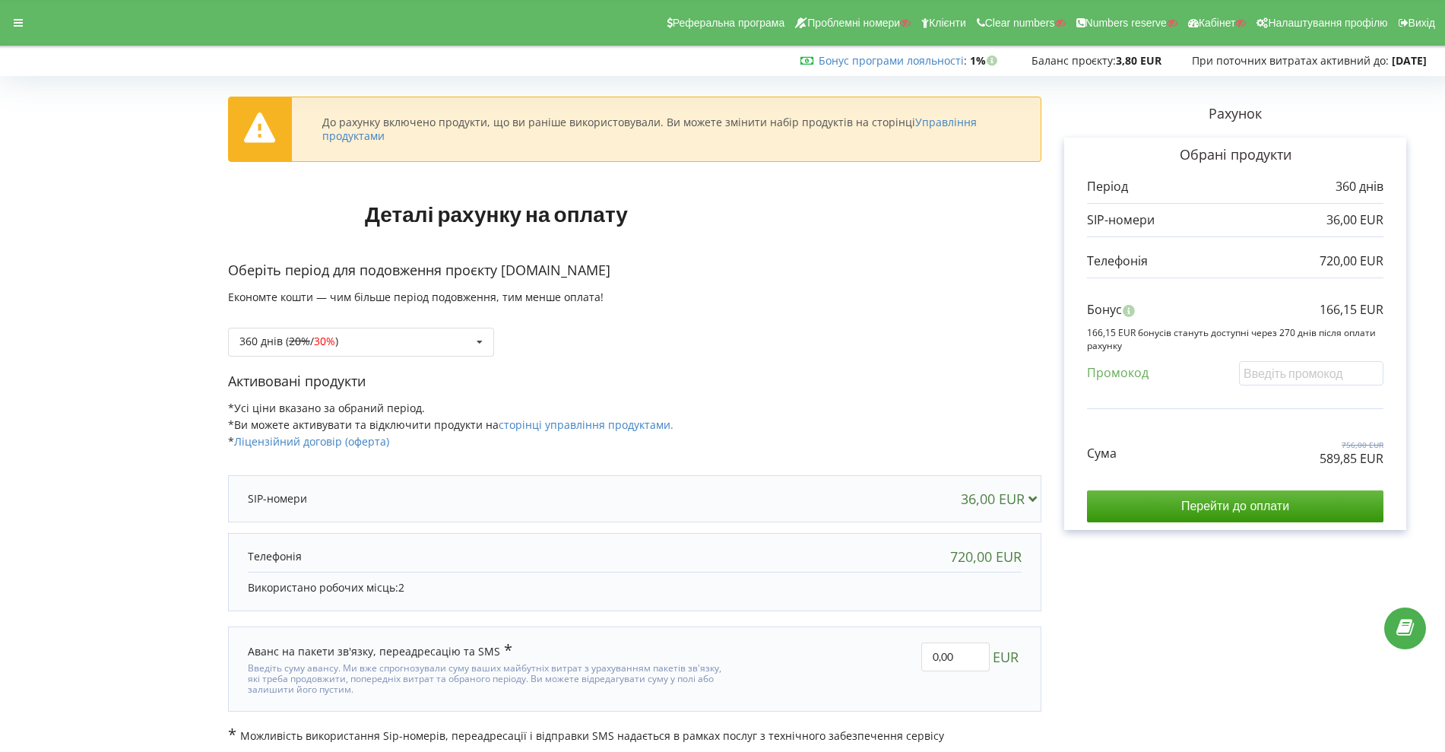
scroll to position [8, 0]
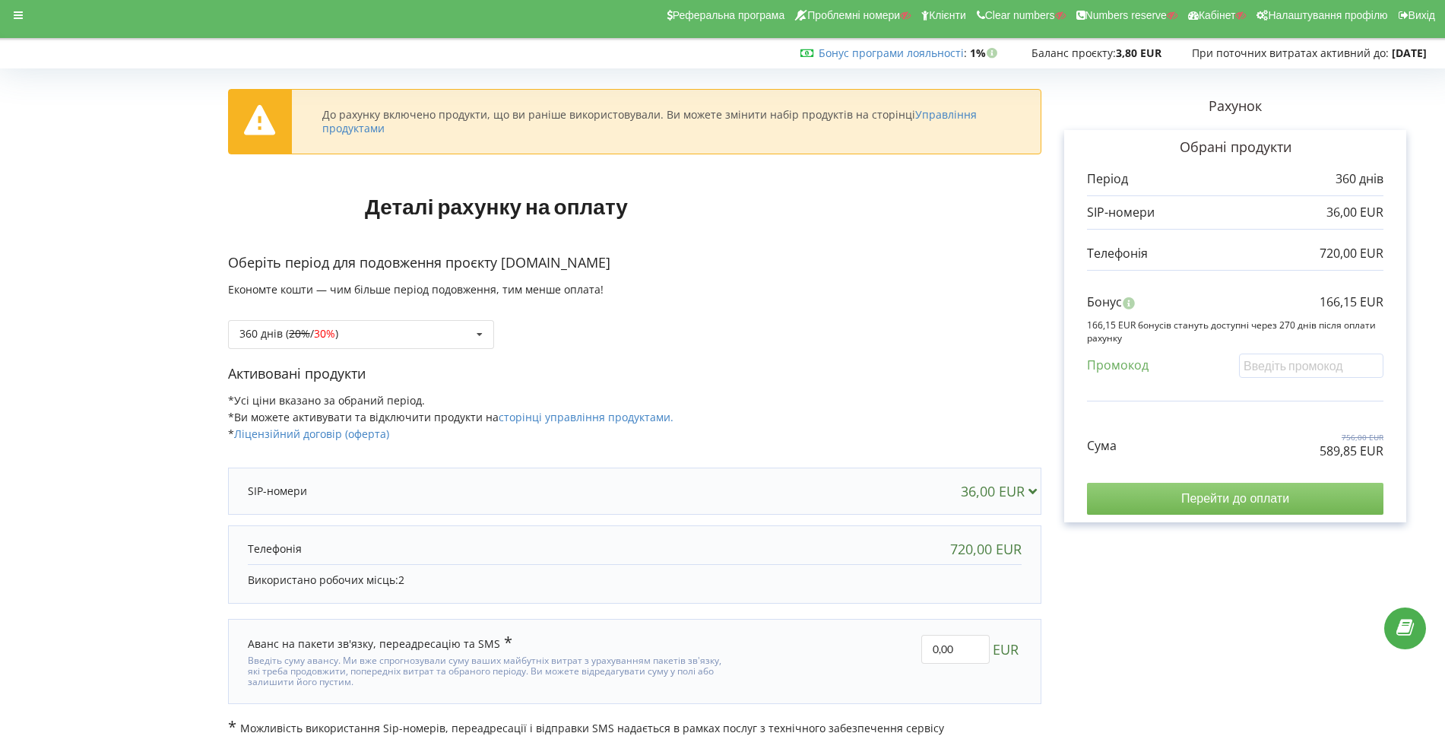
click at [1147, 495] on input "Перейти до оплати" at bounding box center [1235, 499] width 296 height 32
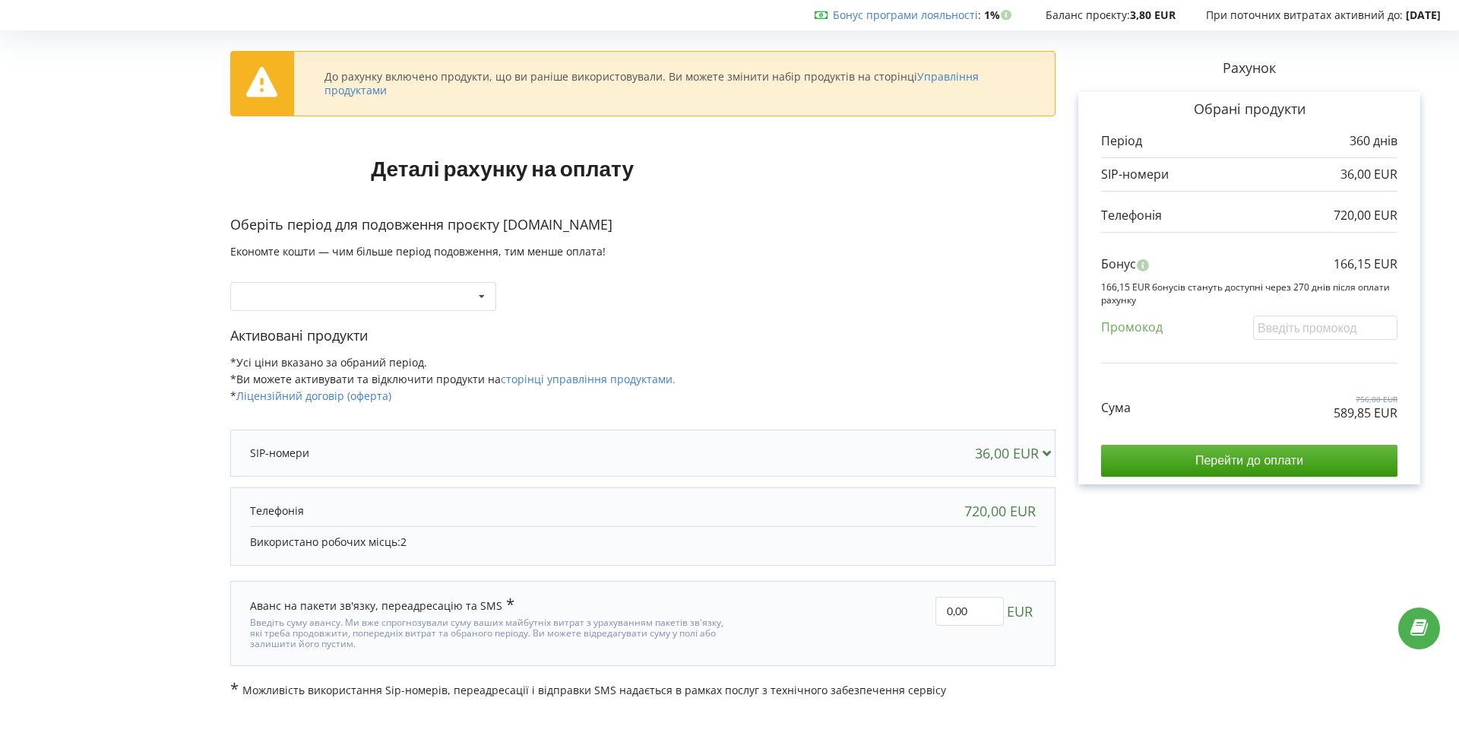
click at [495, 451] on div at bounding box center [525, 452] width 550 height 15
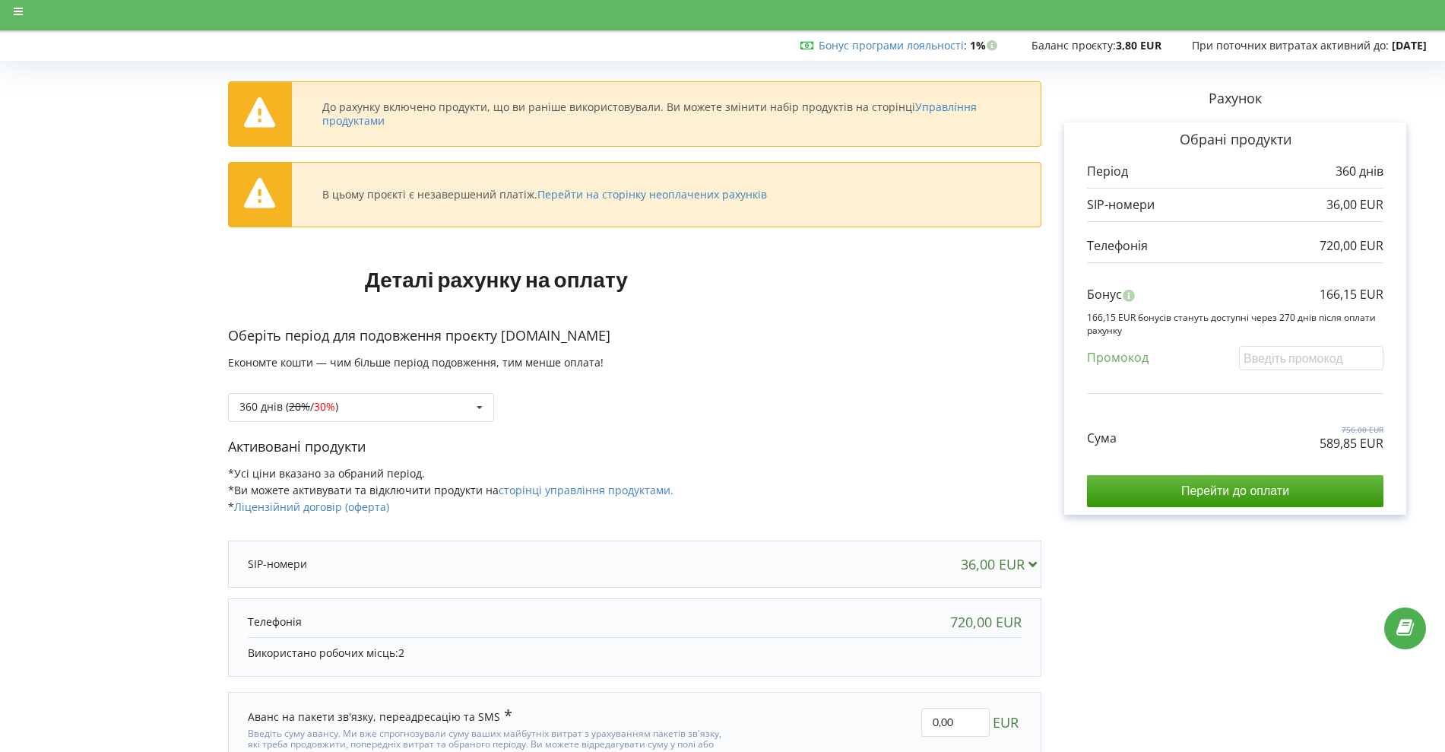
scroll to position [11, 0]
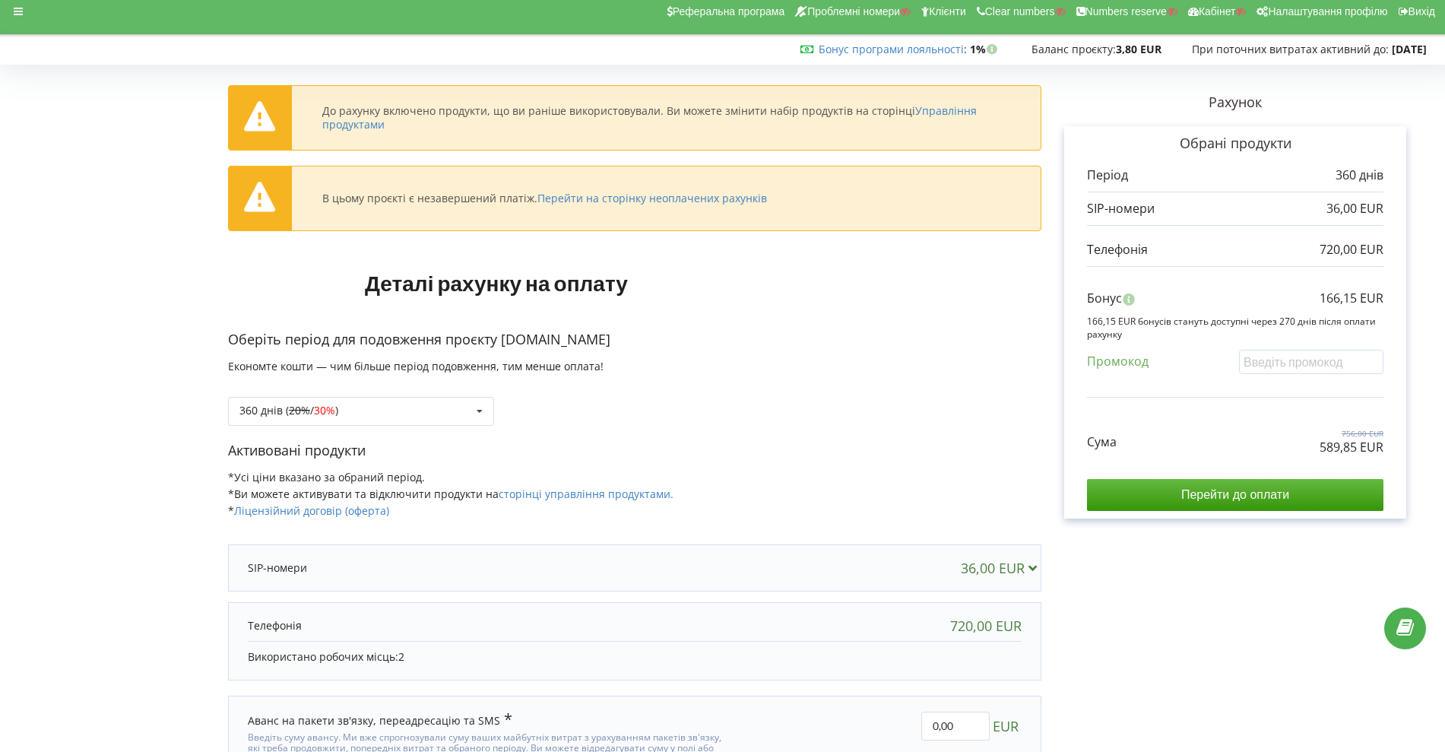
click at [993, 551] on div "36,00 EUR 48739109390 3,00 EUR" at bounding box center [634, 567] width 813 height 47
click at [992, 560] on div "36,00 EUR" at bounding box center [1002, 567] width 83 height 15
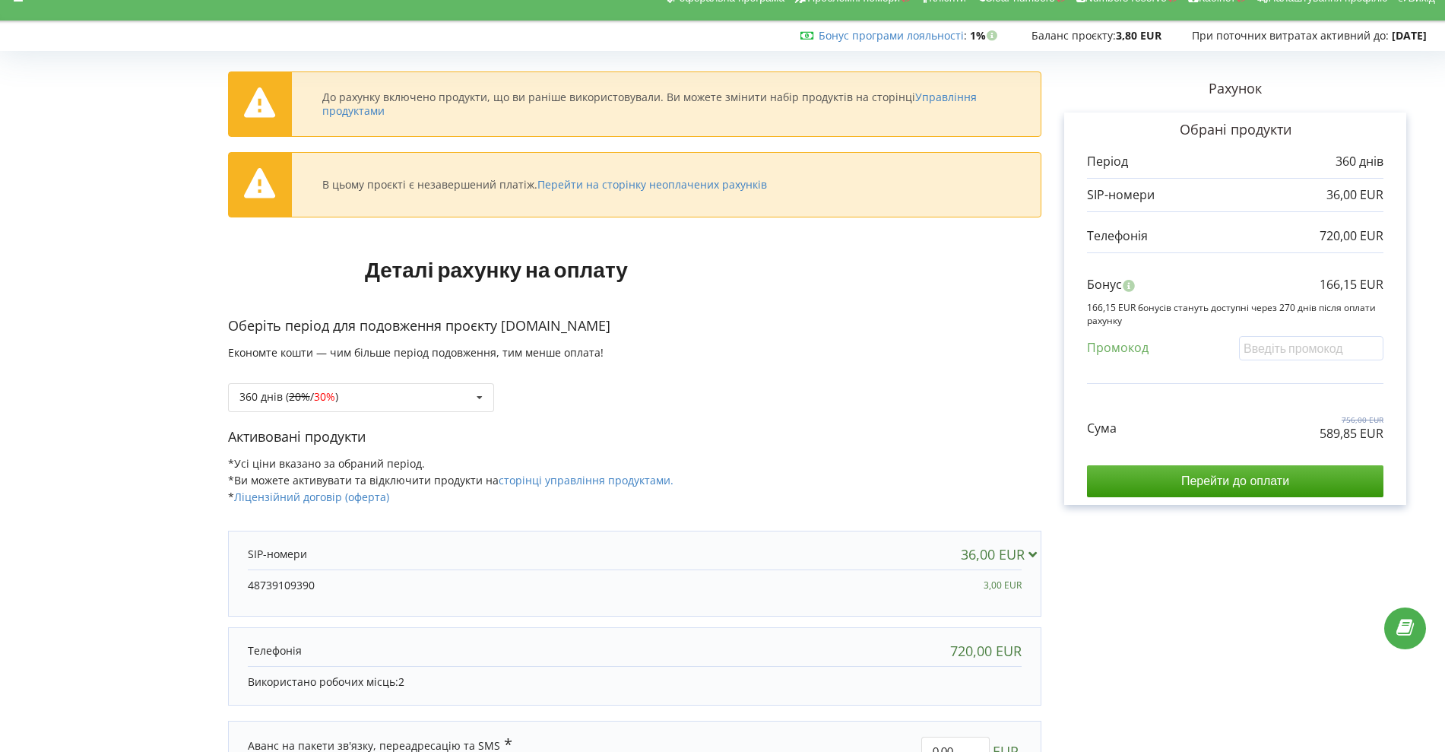
scroll to position [30, 0]
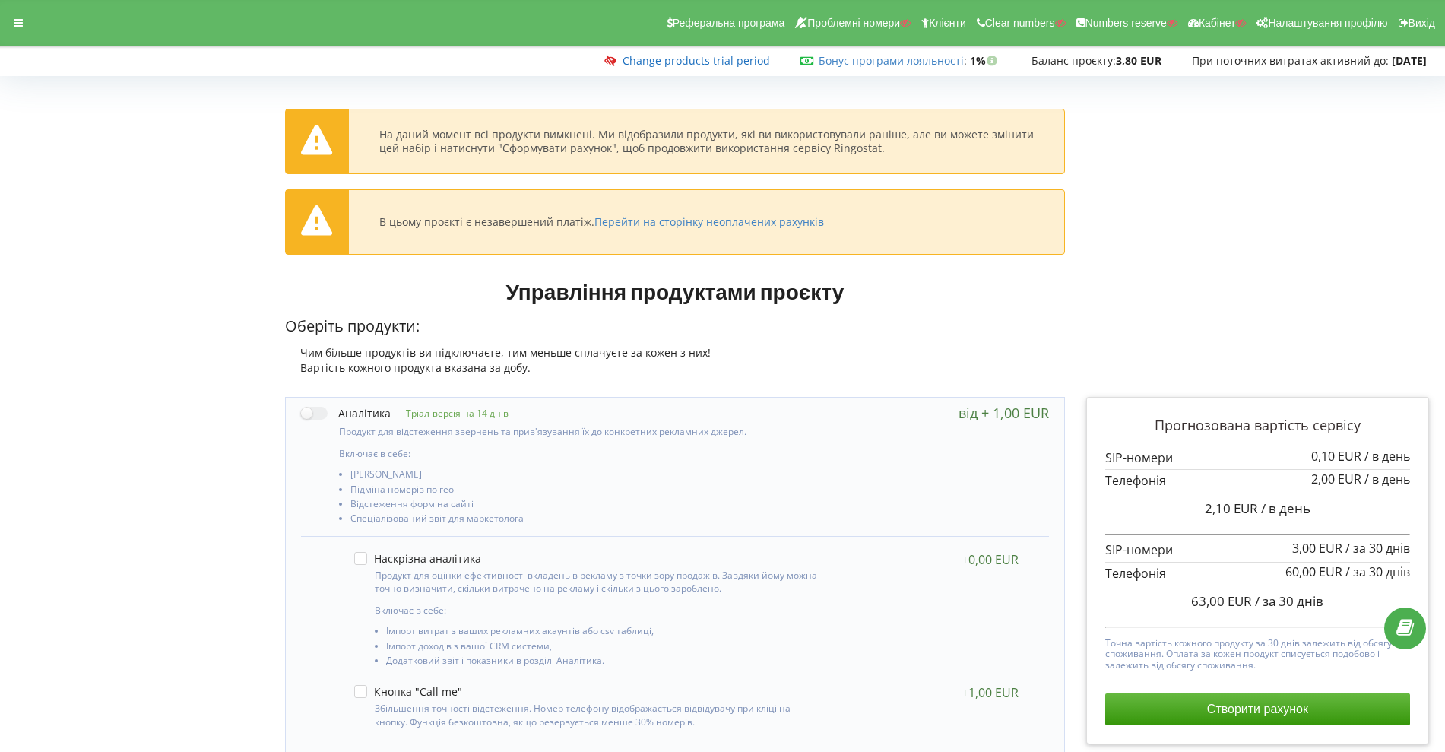
click at [690, 62] on link "Change products trial period" at bounding box center [695, 60] width 147 height 14
click at [12, 31] on div at bounding box center [18, 22] width 27 height 21
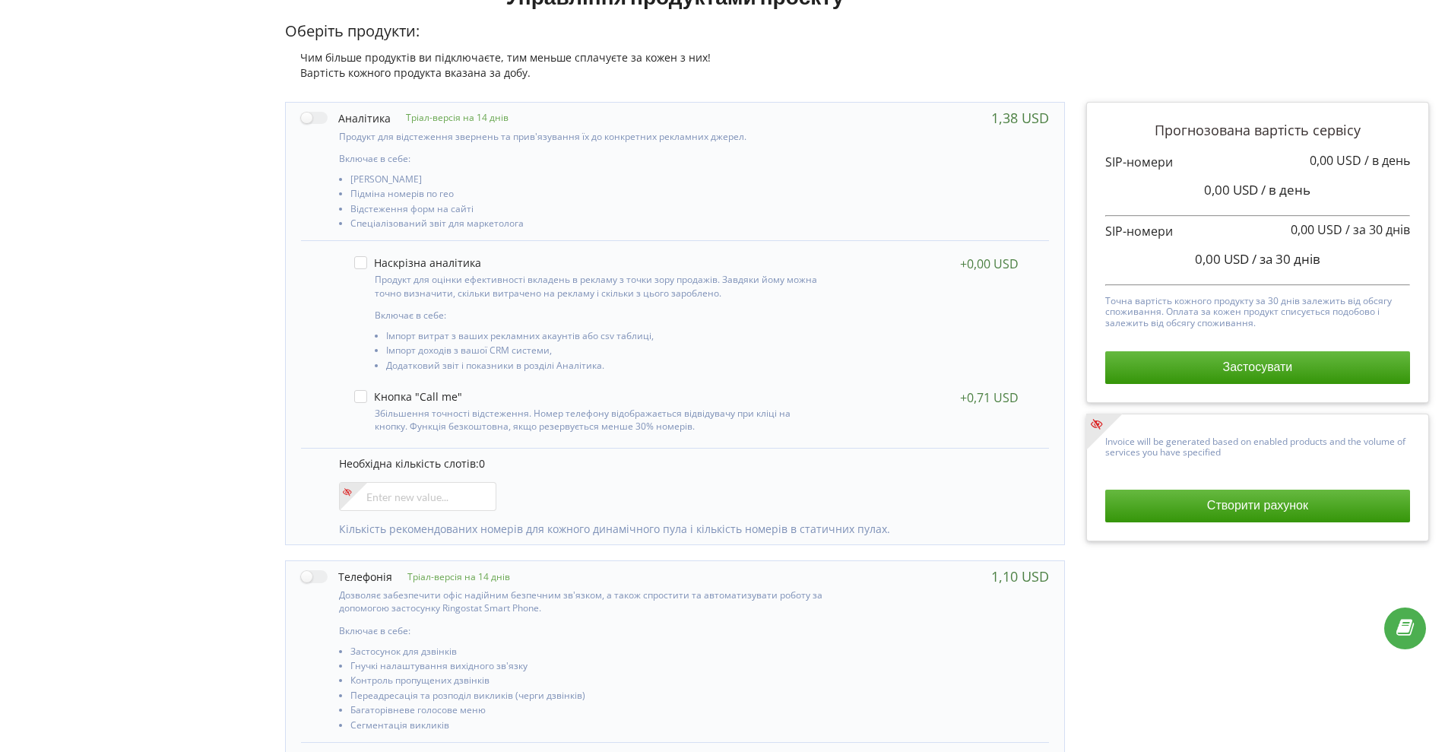
scroll to position [141, 0]
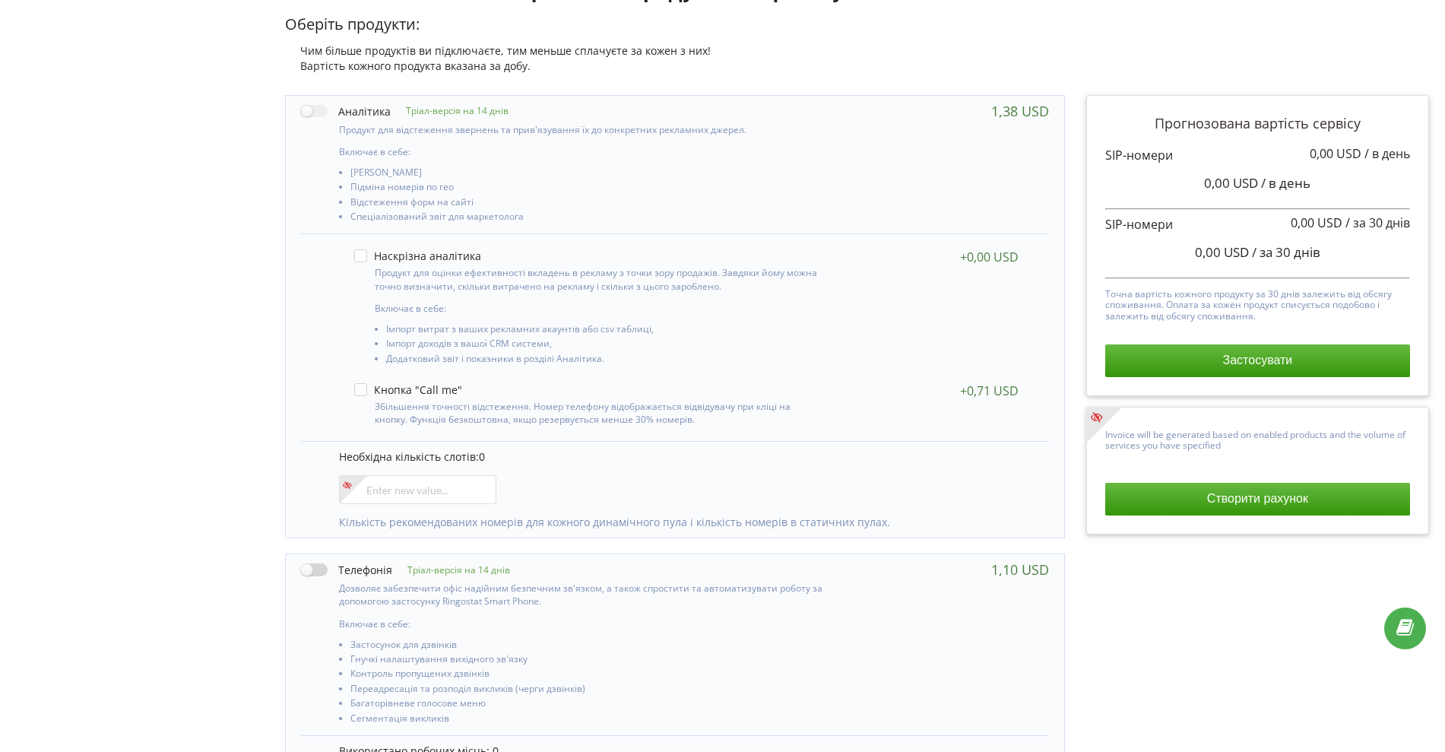
click at [319, 574] on label at bounding box center [346, 570] width 91 height 16
checkbox input "true"
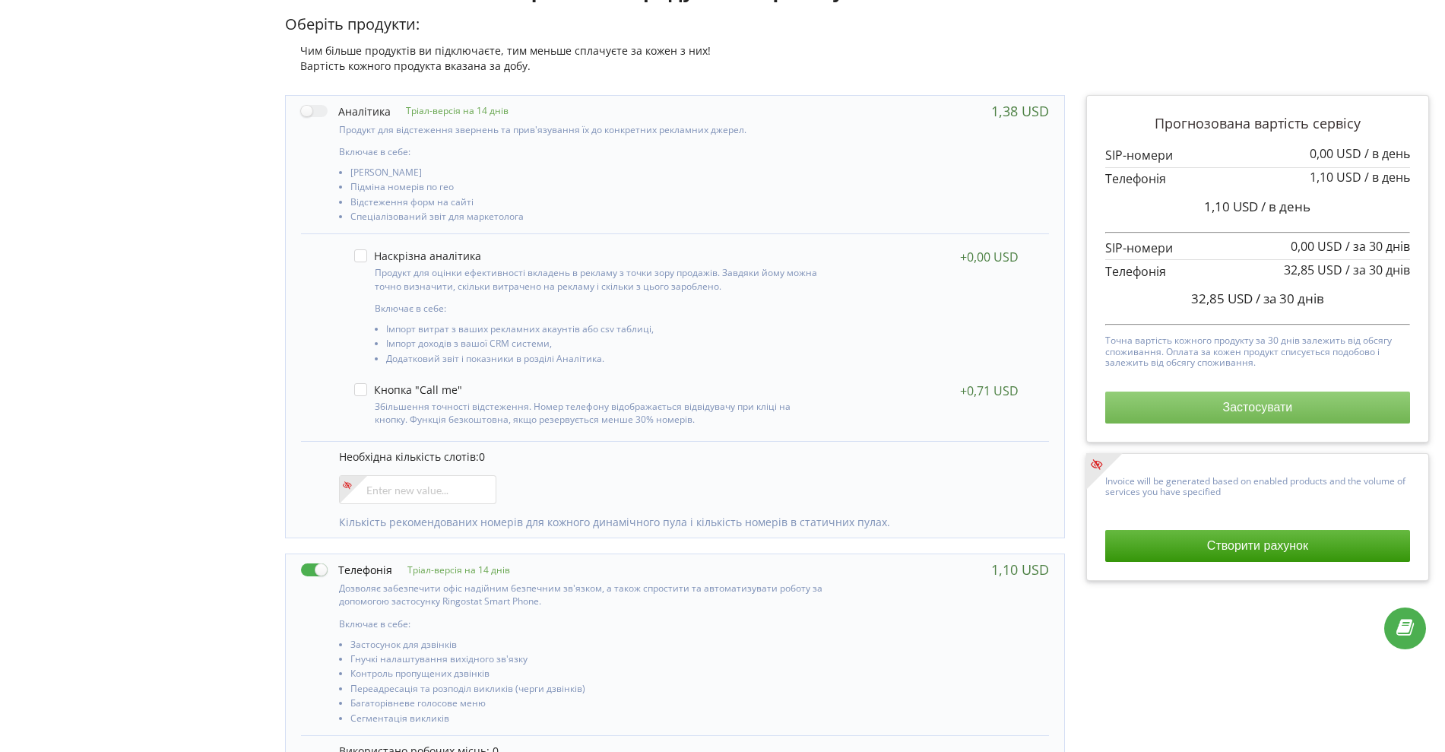
click at [1172, 393] on button "Застосувати" at bounding box center [1257, 407] width 305 height 32
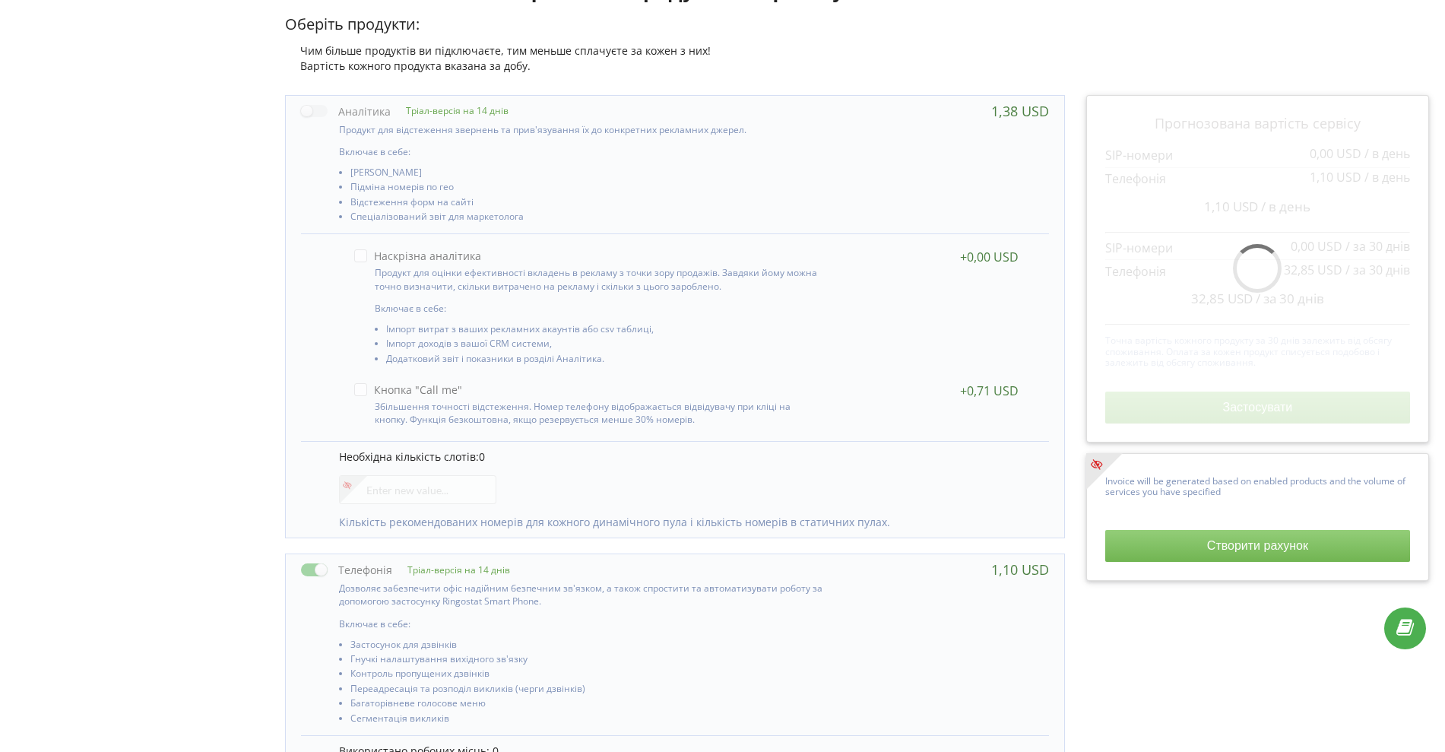
scroll to position [0, 0]
